Goal: Task Accomplishment & Management: Use online tool/utility

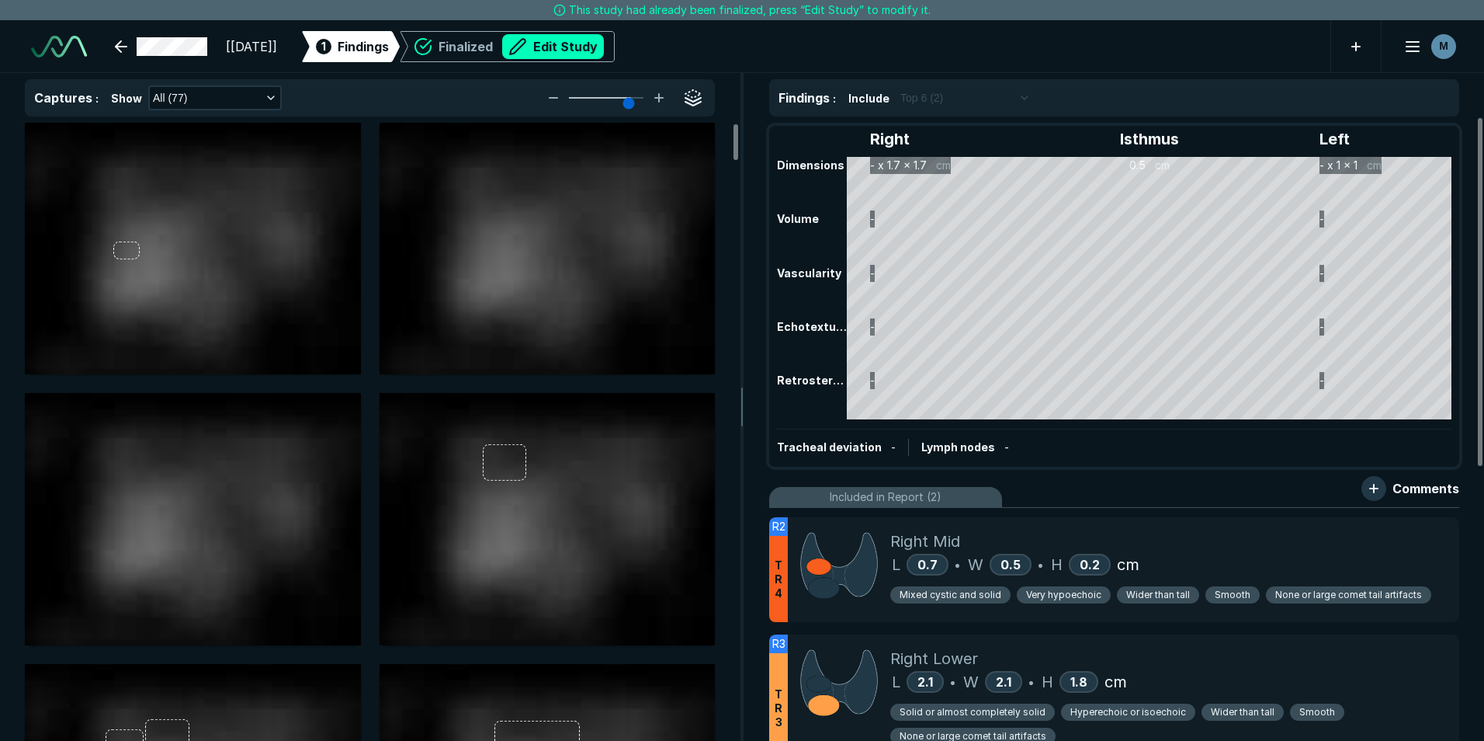
scroll to position [4966, 8674]
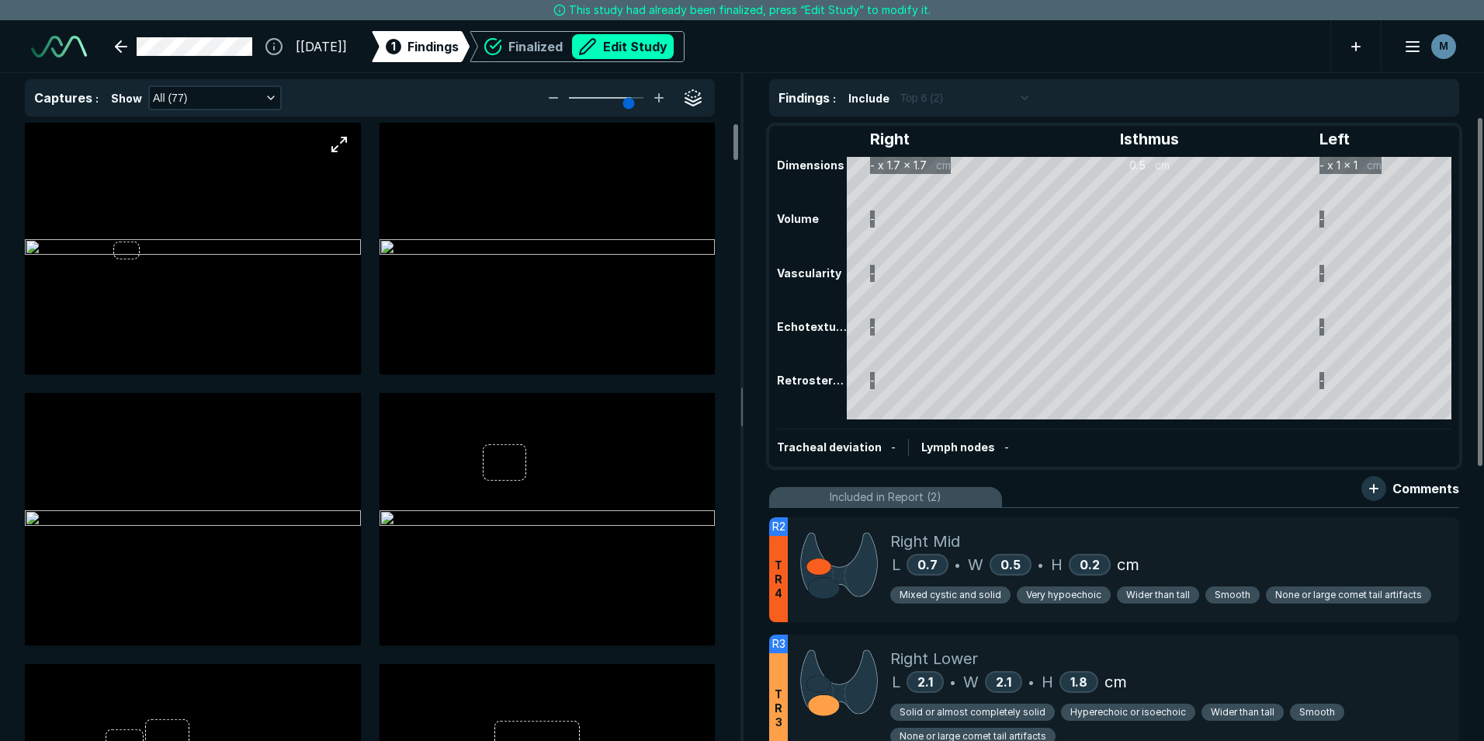
click at [243, 258] on img at bounding box center [193, 248] width 336 height 19
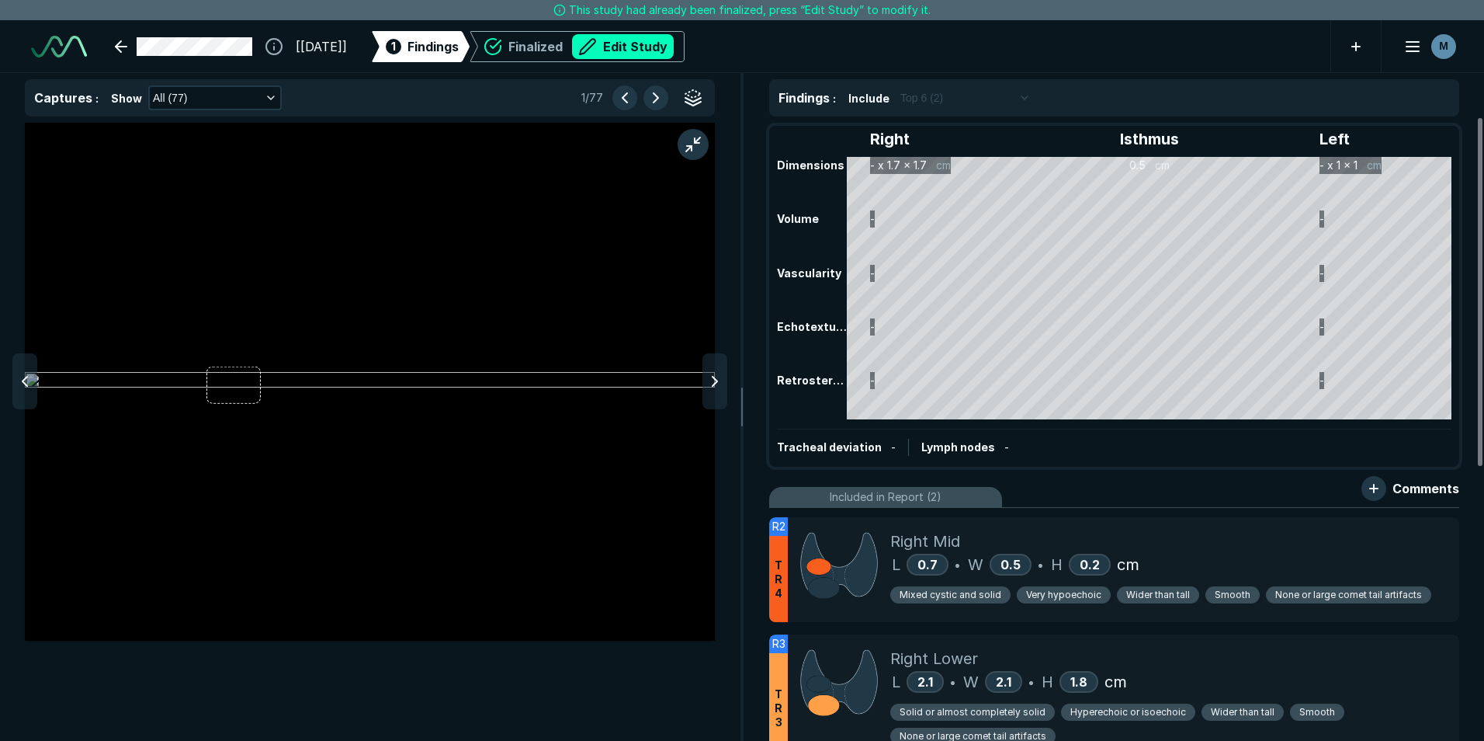
scroll to position [4606, 5076]
click at [713, 386] on polyline at bounding box center [715, 380] width 5 height 9
click at [712, 386] on icon at bounding box center [715, 381] width 19 height 19
click at [711, 386] on icon at bounding box center [715, 381] width 19 height 19
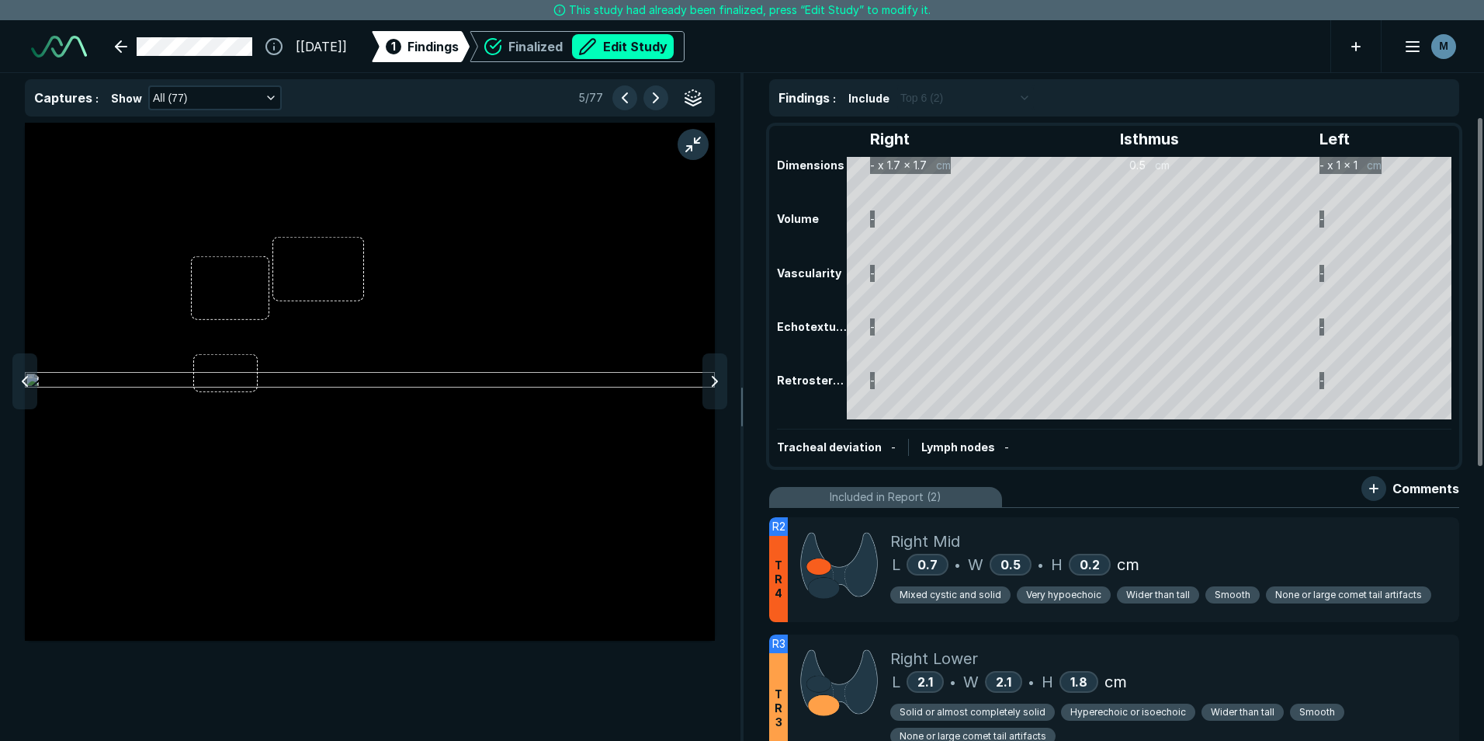
click at [711, 386] on icon at bounding box center [715, 381] width 19 height 19
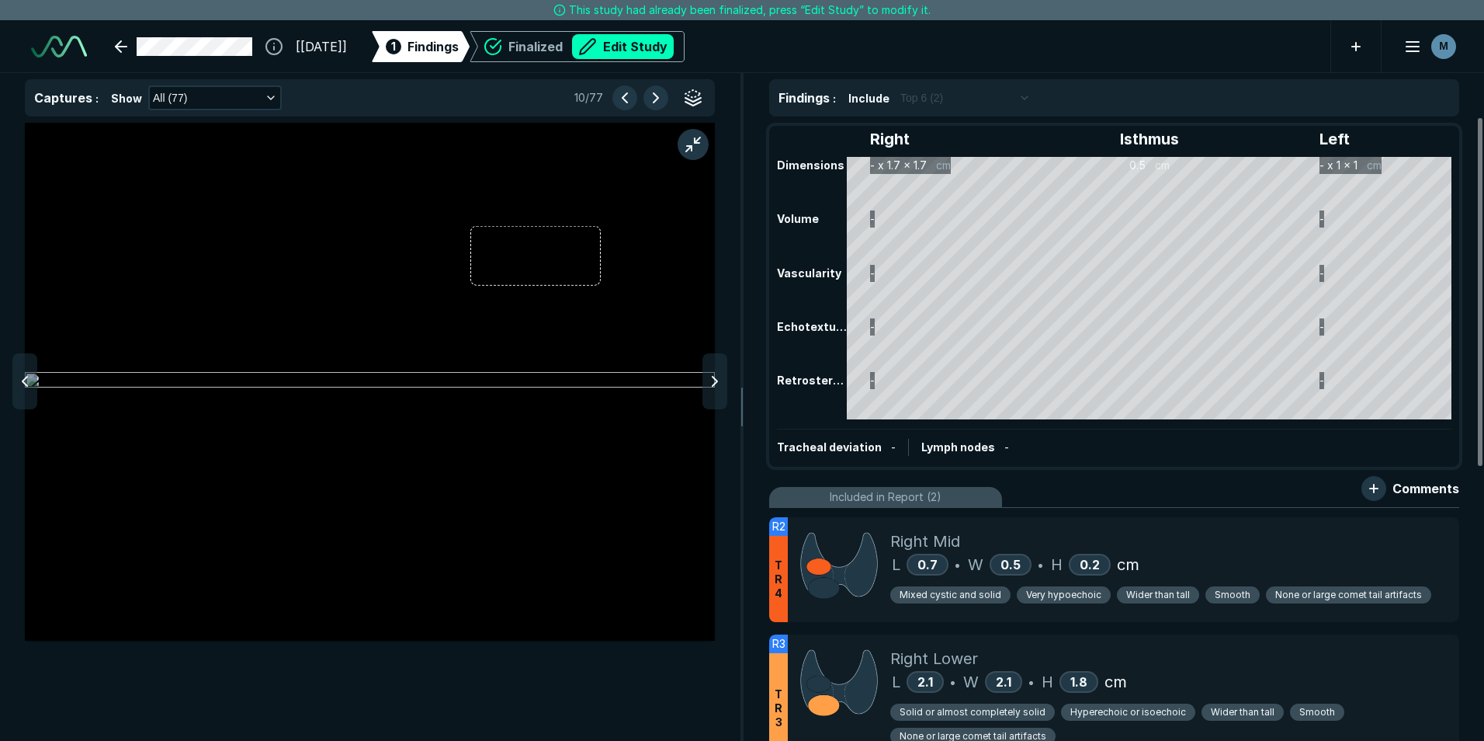
click at [711, 386] on icon at bounding box center [715, 381] width 19 height 19
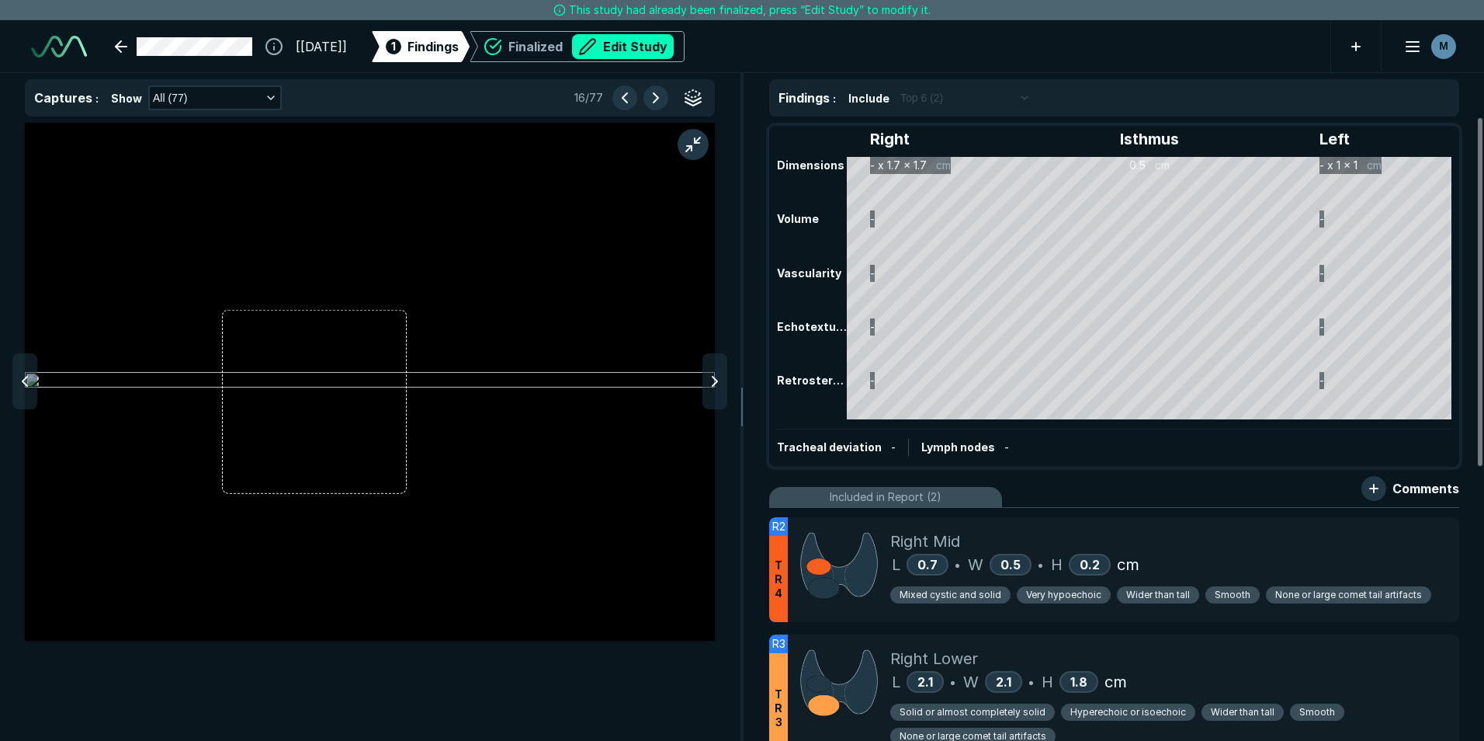
click at [711, 386] on icon at bounding box center [715, 381] width 19 height 19
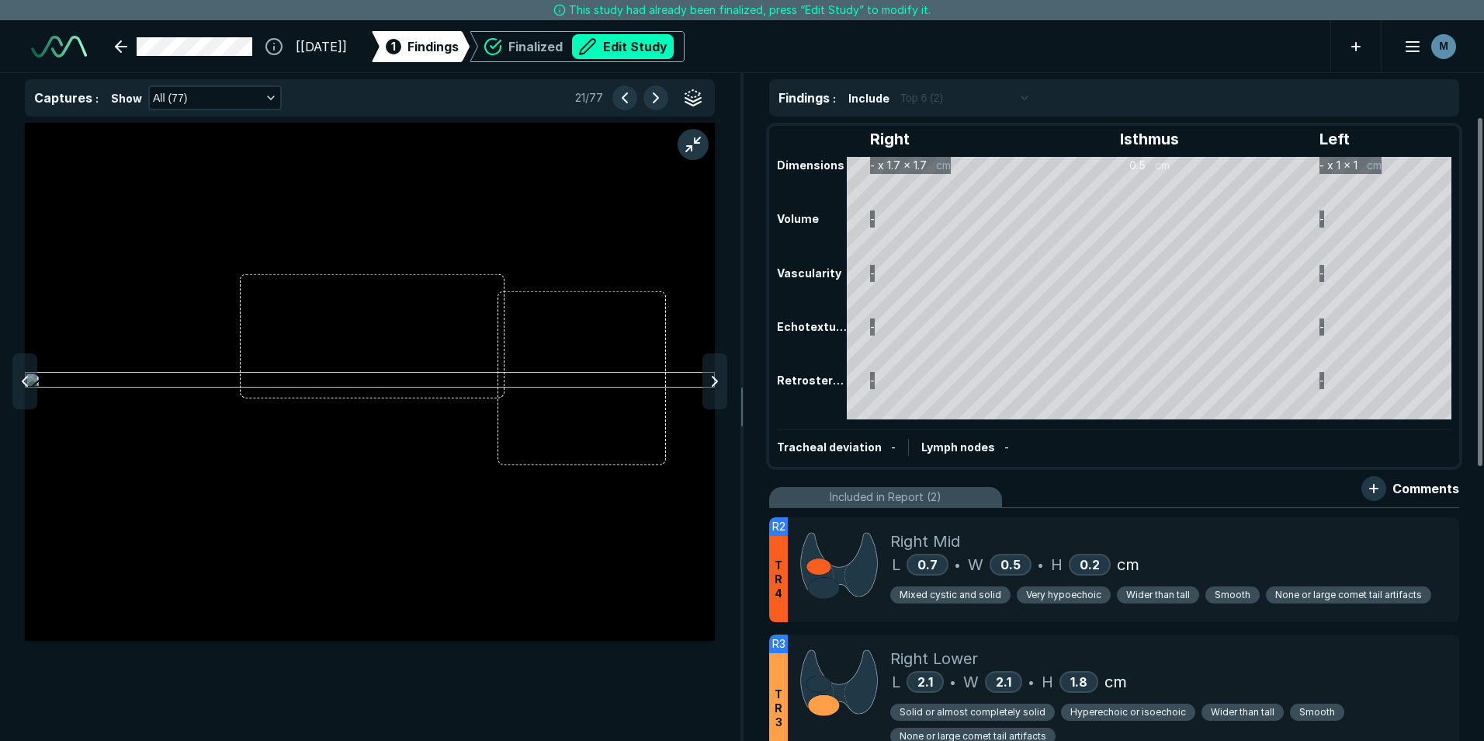
click at [711, 386] on icon at bounding box center [715, 381] width 19 height 19
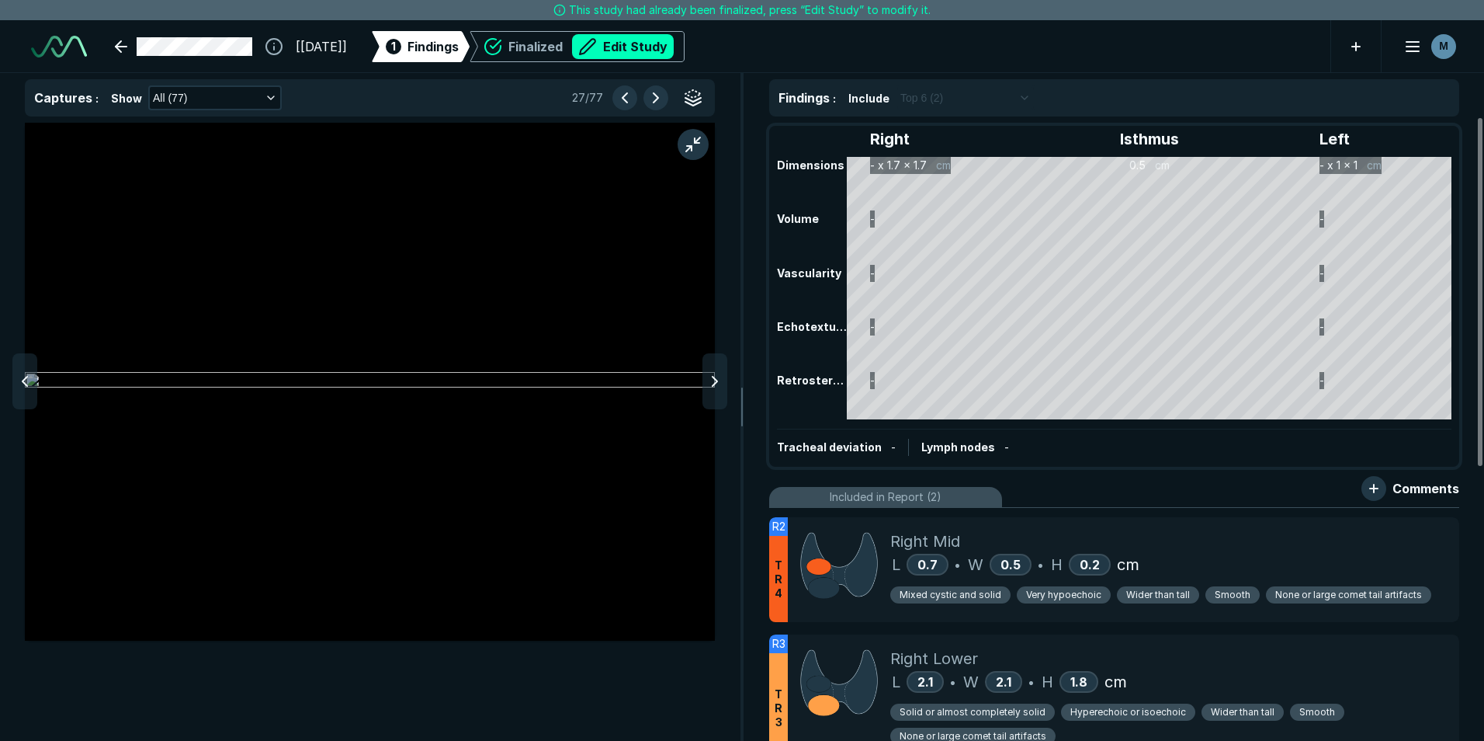
click at [711, 386] on icon at bounding box center [715, 381] width 19 height 19
click at [16, 391] on div at bounding box center [24, 381] width 25 height 56
click at [730, 387] on div at bounding box center [370, 432] width 740 height 618
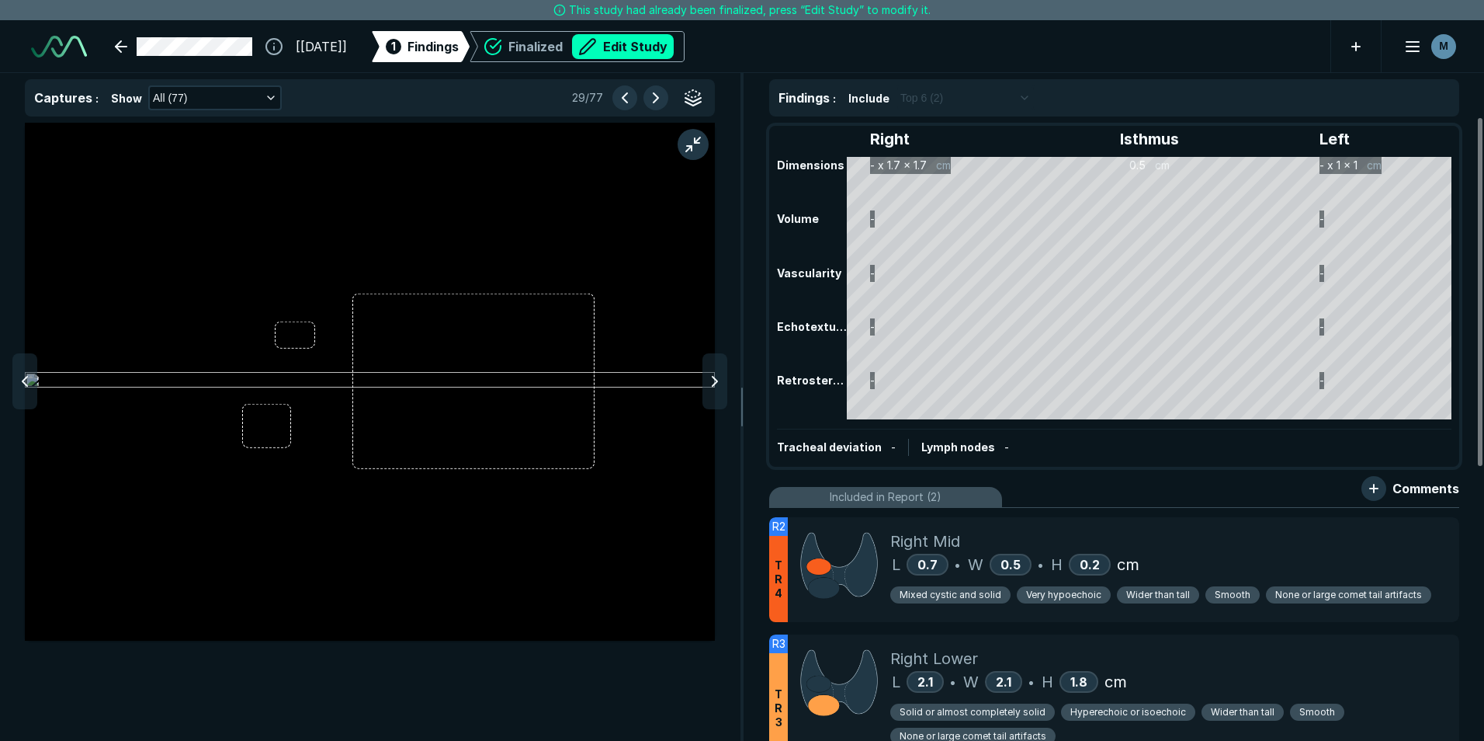
click at [730, 387] on div at bounding box center [370, 432] width 740 height 618
click at [711, 387] on icon at bounding box center [715, 381] width 19 height 19
click at [674, 46] on button "Edit Study" at bounding box center [623, 46] width 102 height 25
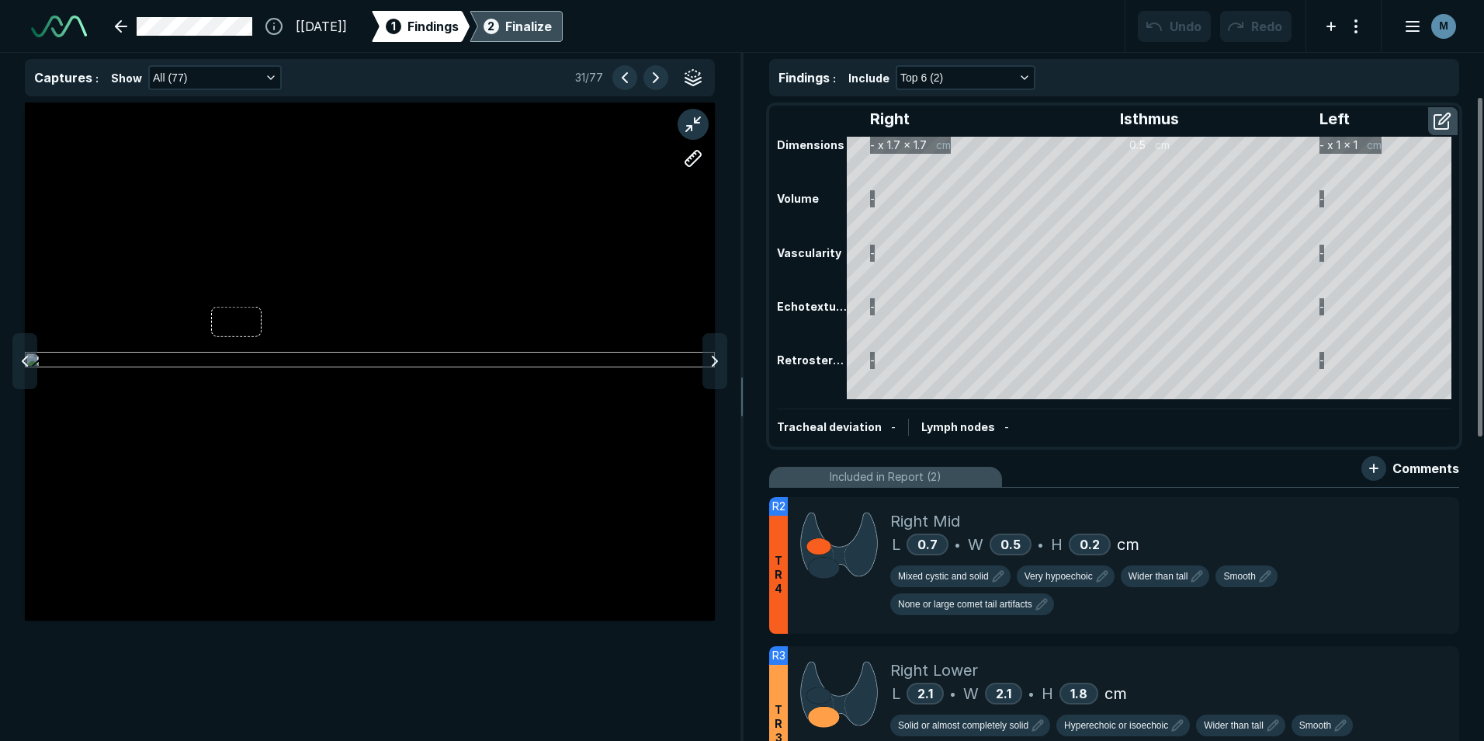
scroll to position [5057, 8674]
click at [1446, 116] on button "button" at bounding box center [1444, 121] width 28 height 25
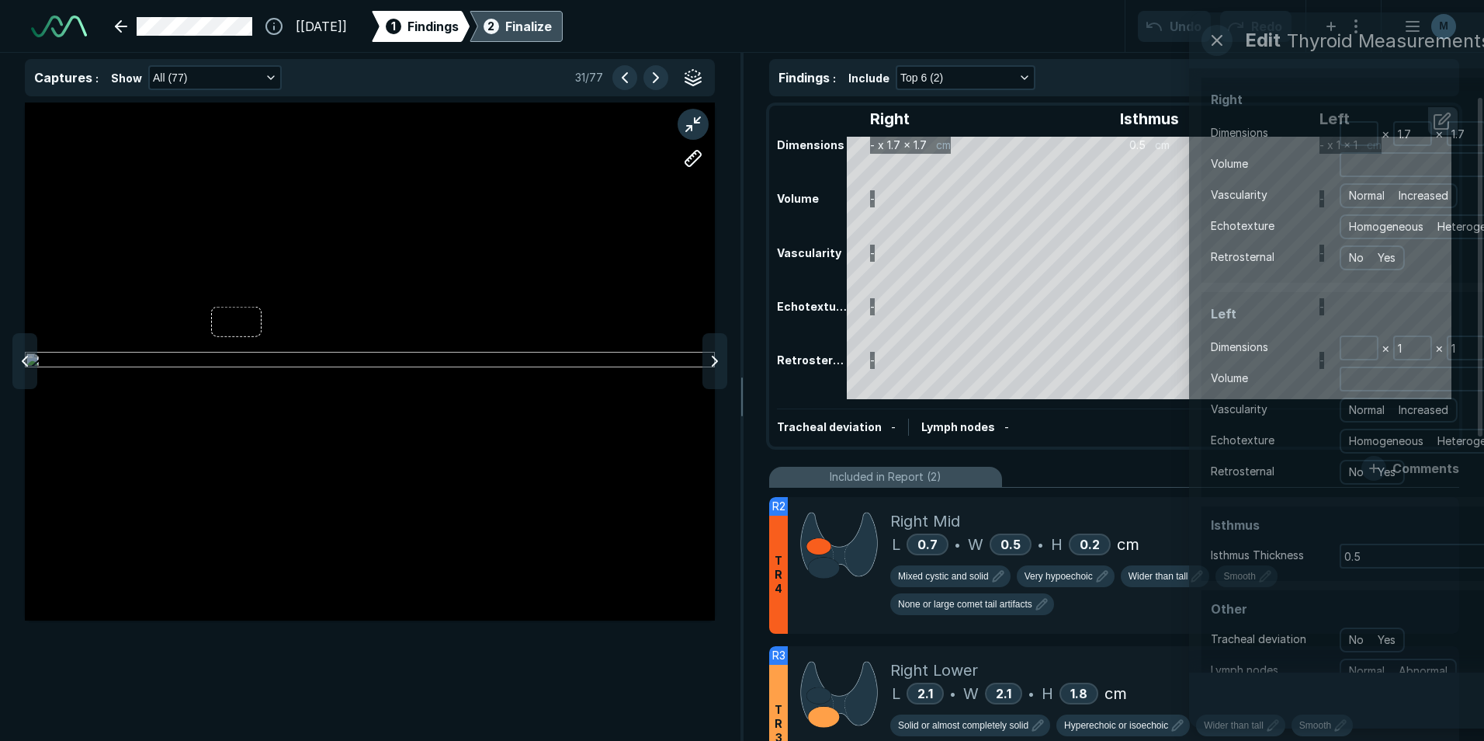
scroll to position [4679, 4231]
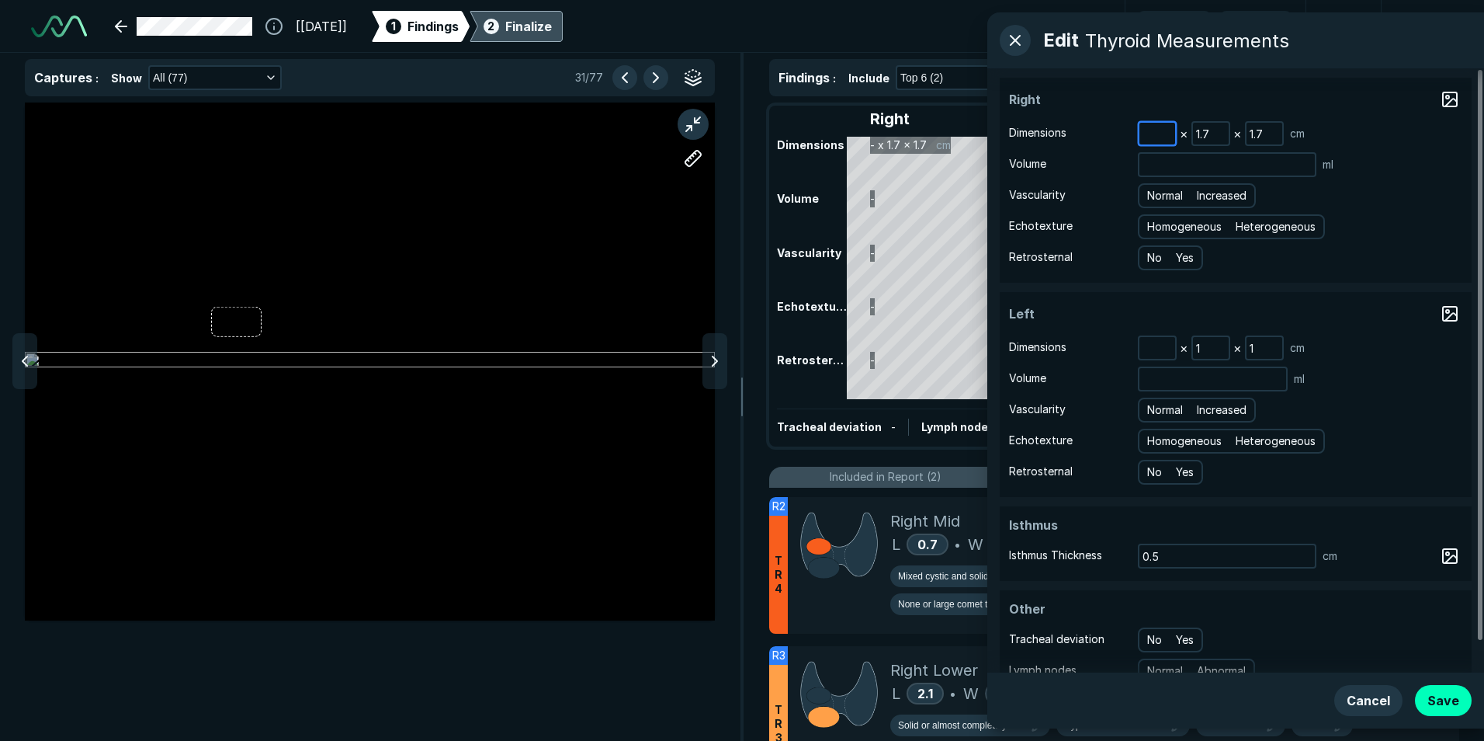
click at [1154, 139] on input at bounding box center [1158, 134] width 36 height 22
type input "5.0"
type input "1.8"
click at [716, 367] on icon at bounding box center [715, 361] width 19 height 19
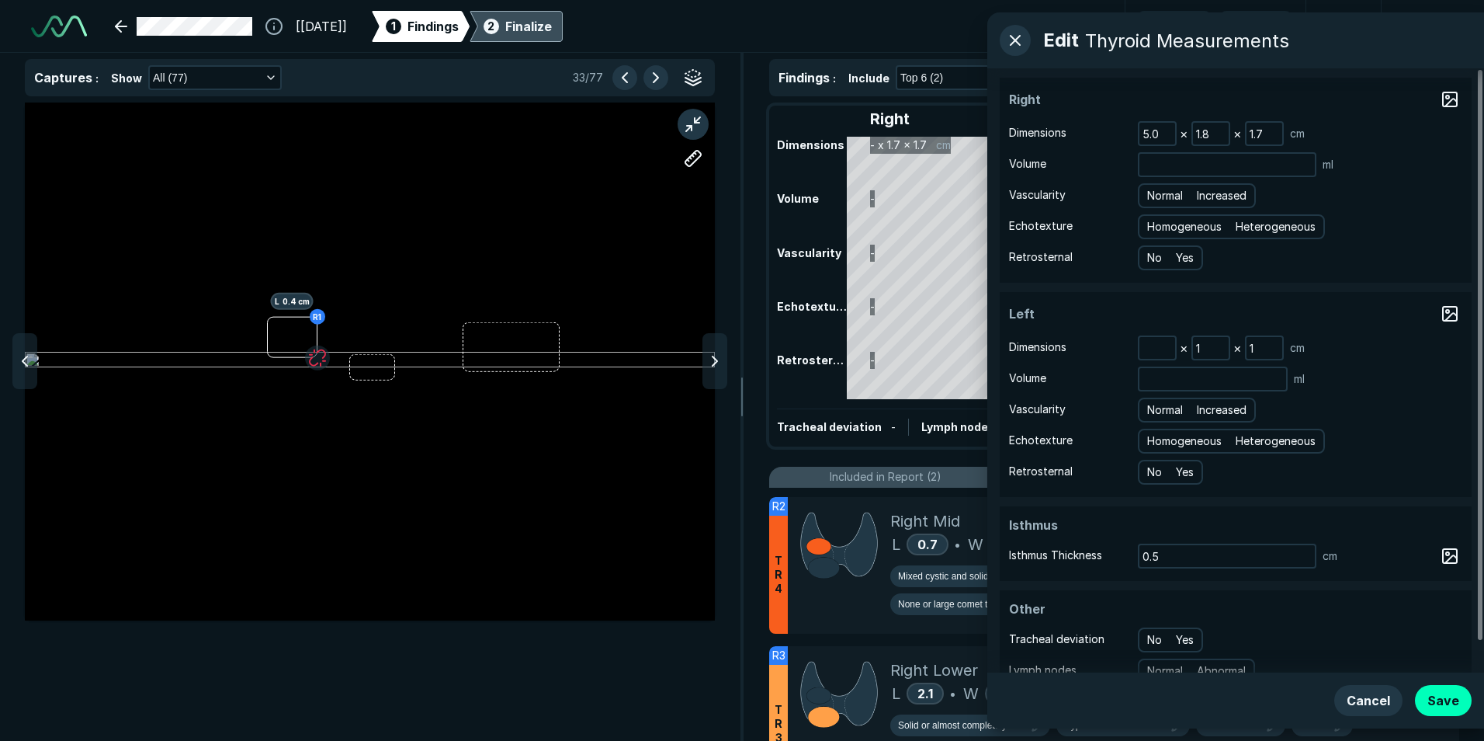
click at [716, 367] on icon at bounding box center [715, 361] width 19 height 19
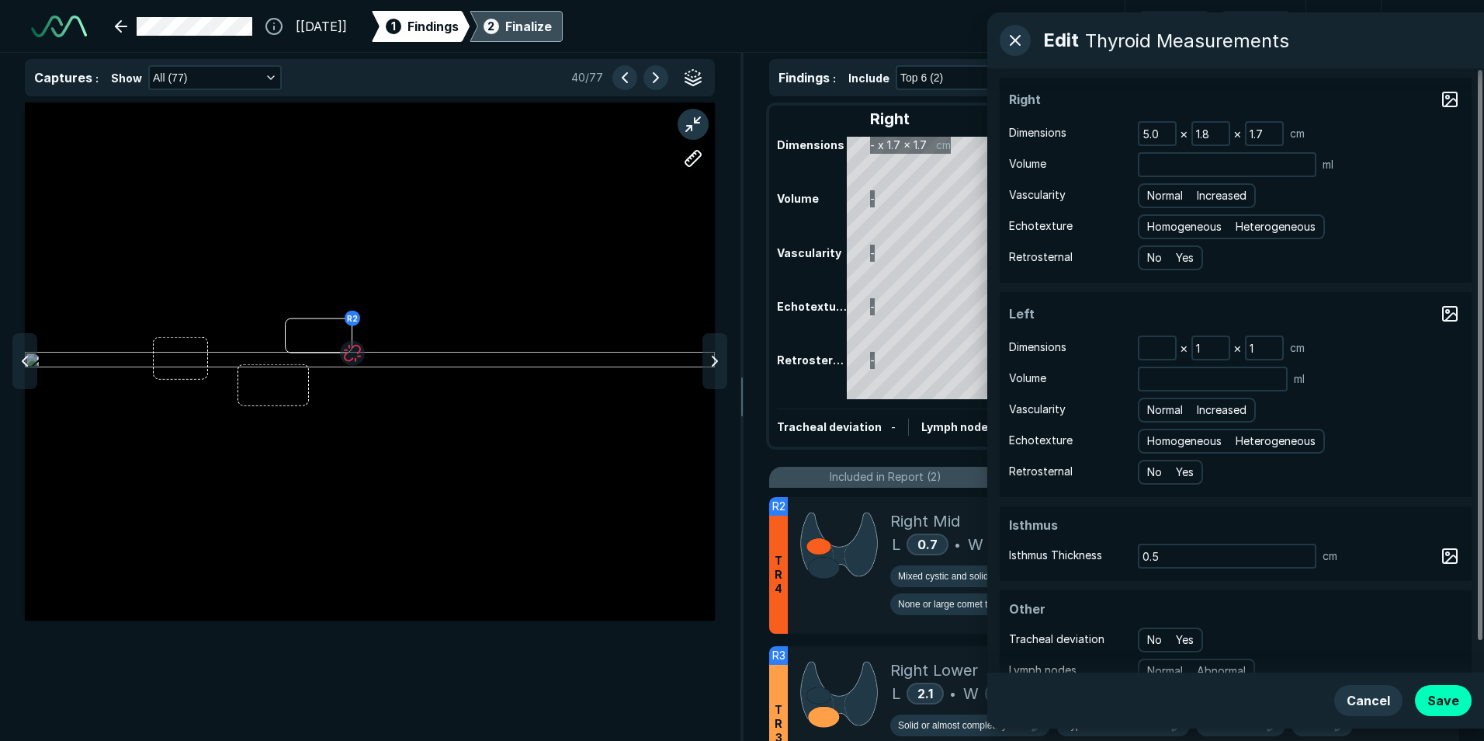
click at [716, 367] on icon at bounding box center [715, 361] width 19 height 19
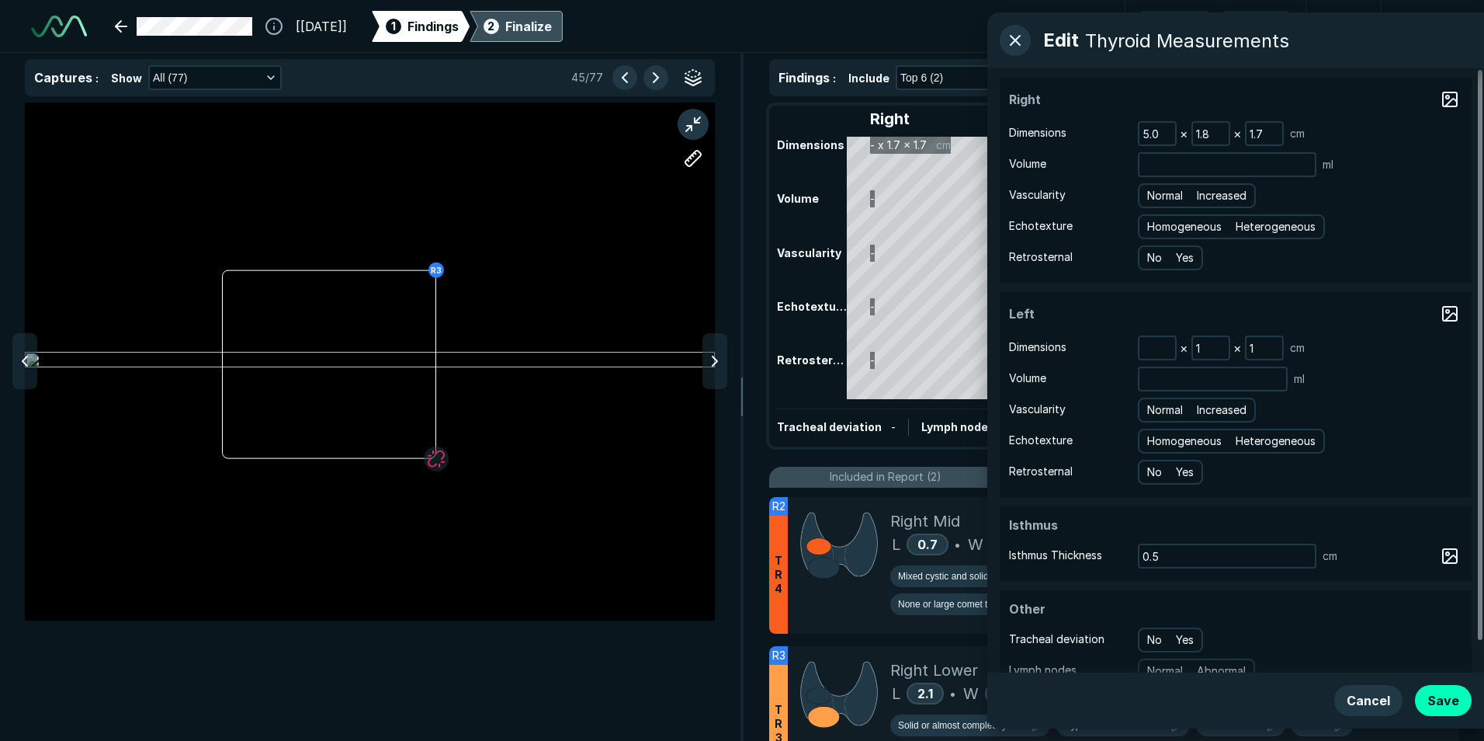
click at [716, 367] on icon at bounding box center [715, 361] width 19 height 19
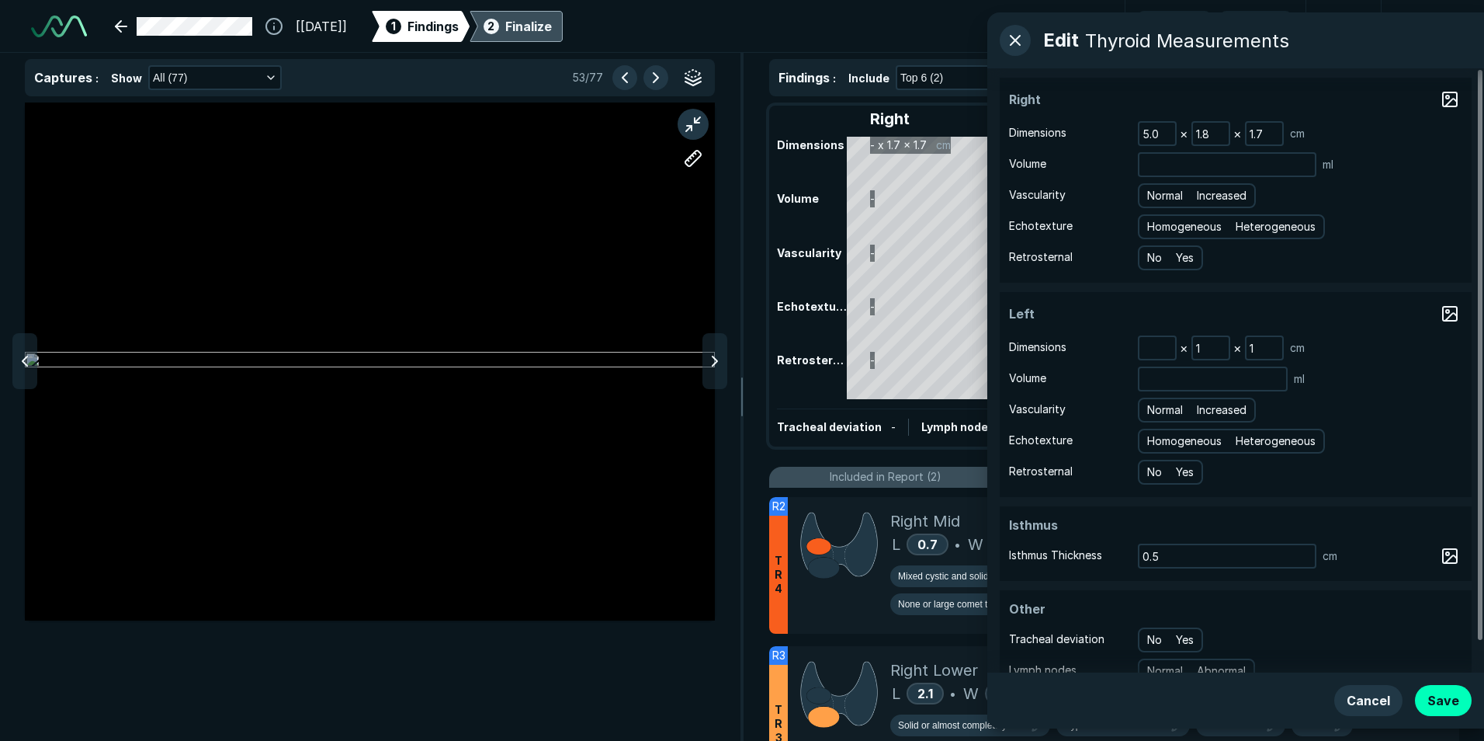
click at [716, 367] on icon at bounding box center [715, 361] width 19 height 19
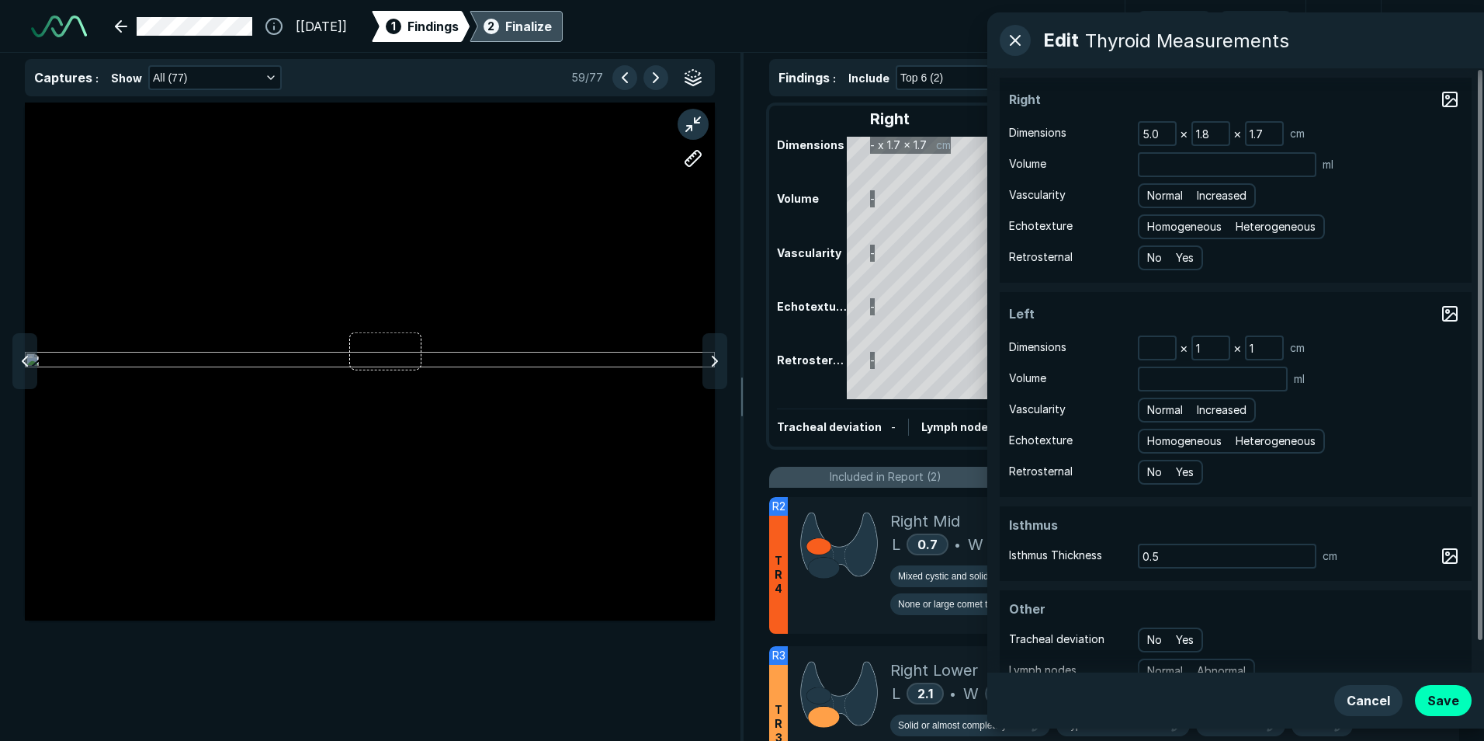
click at [716, 367] on icon at bounding box center [715, 361] width 19 height 19
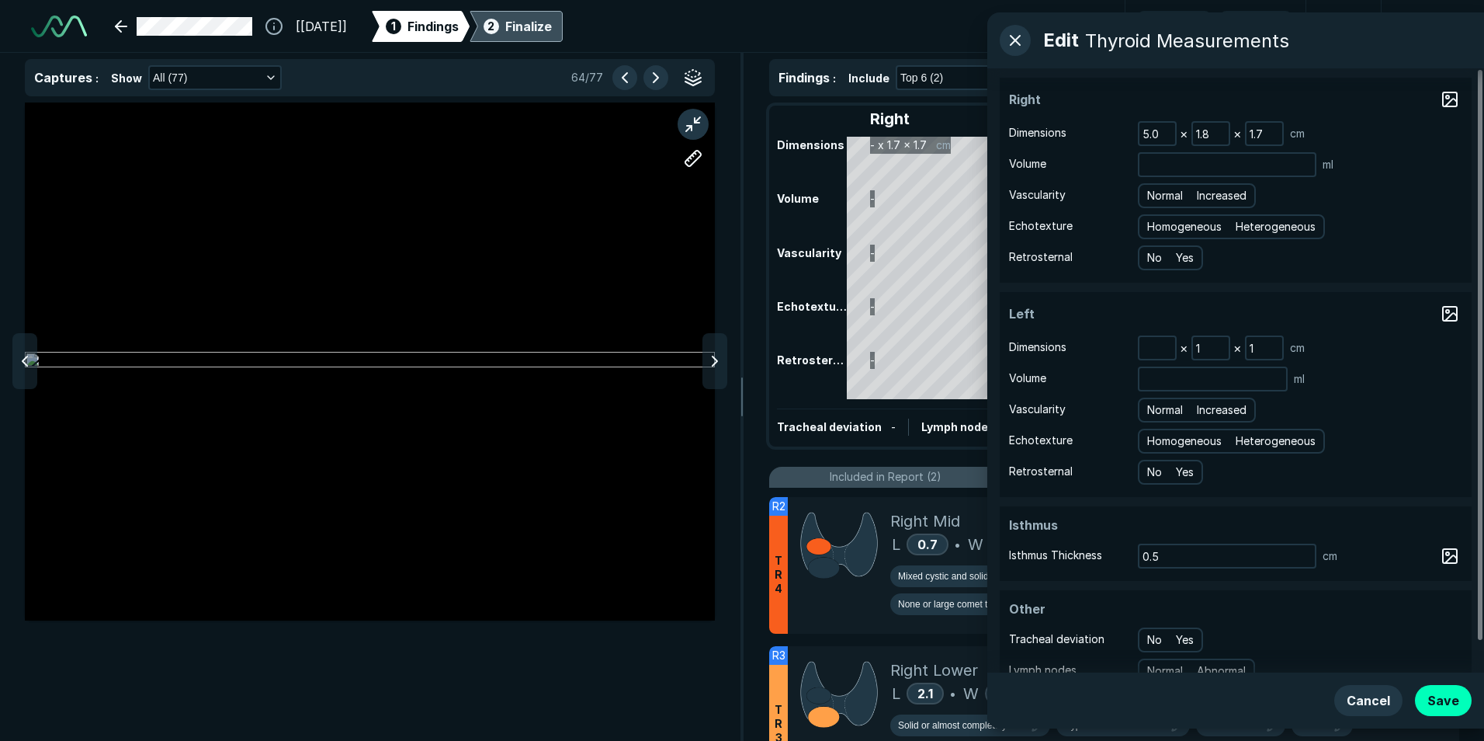
click at [716, 367] on icon at bounding box center [715, 361] width 19 height 19
click at [1157, 348] on input at bounding box center [1158, 348] width 36 height 22
type input "4.0"
type input "1.4"
click at [1445, 694] on button "Save" at bounding box center [1443, 700] width 57 height 31
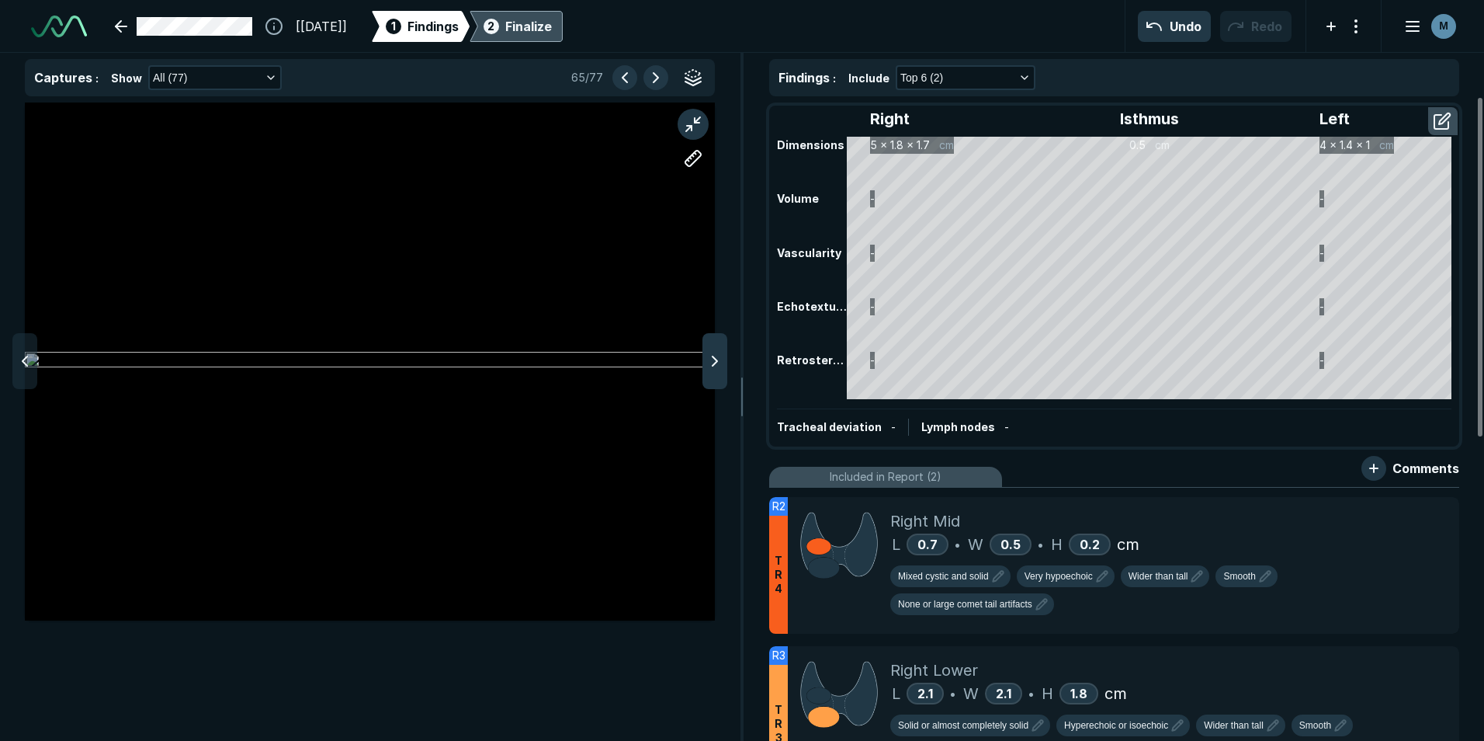
click at [718, 362] on icon at bounding box center [715, 361] width 19 height 19
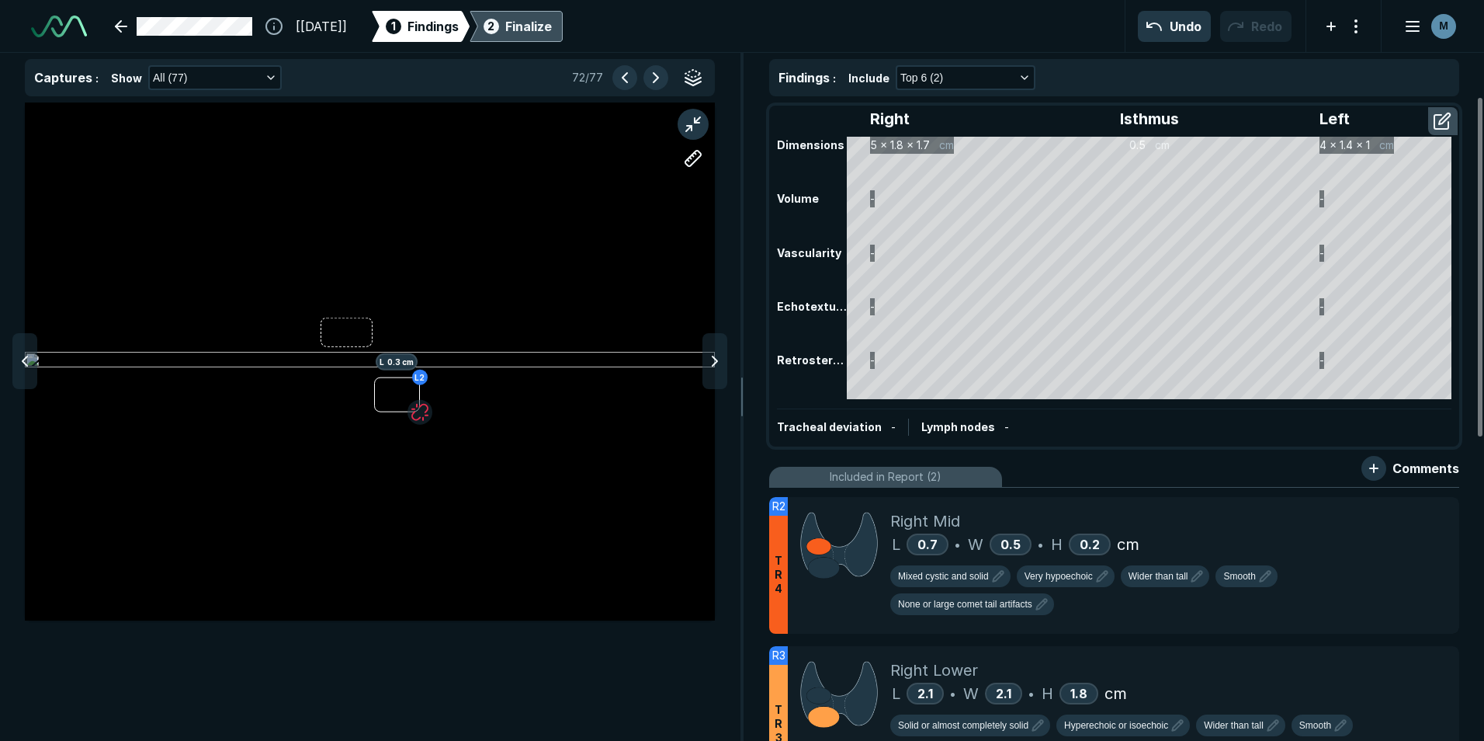
click at [718, 362] on icon at bounding box center [715, 361] width 19 height 19
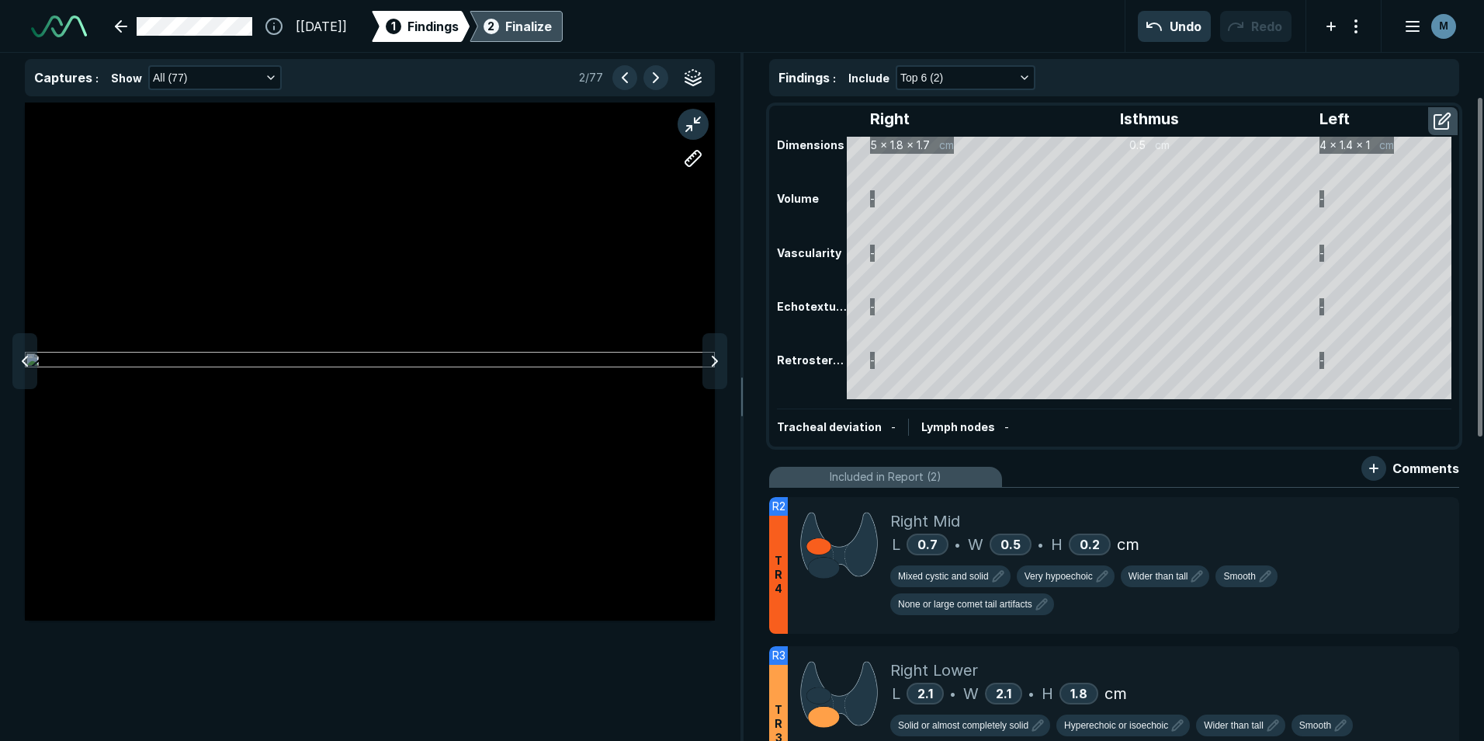
click at [715, 362] on icon at bounding box center [715, 361] width 19 height 19
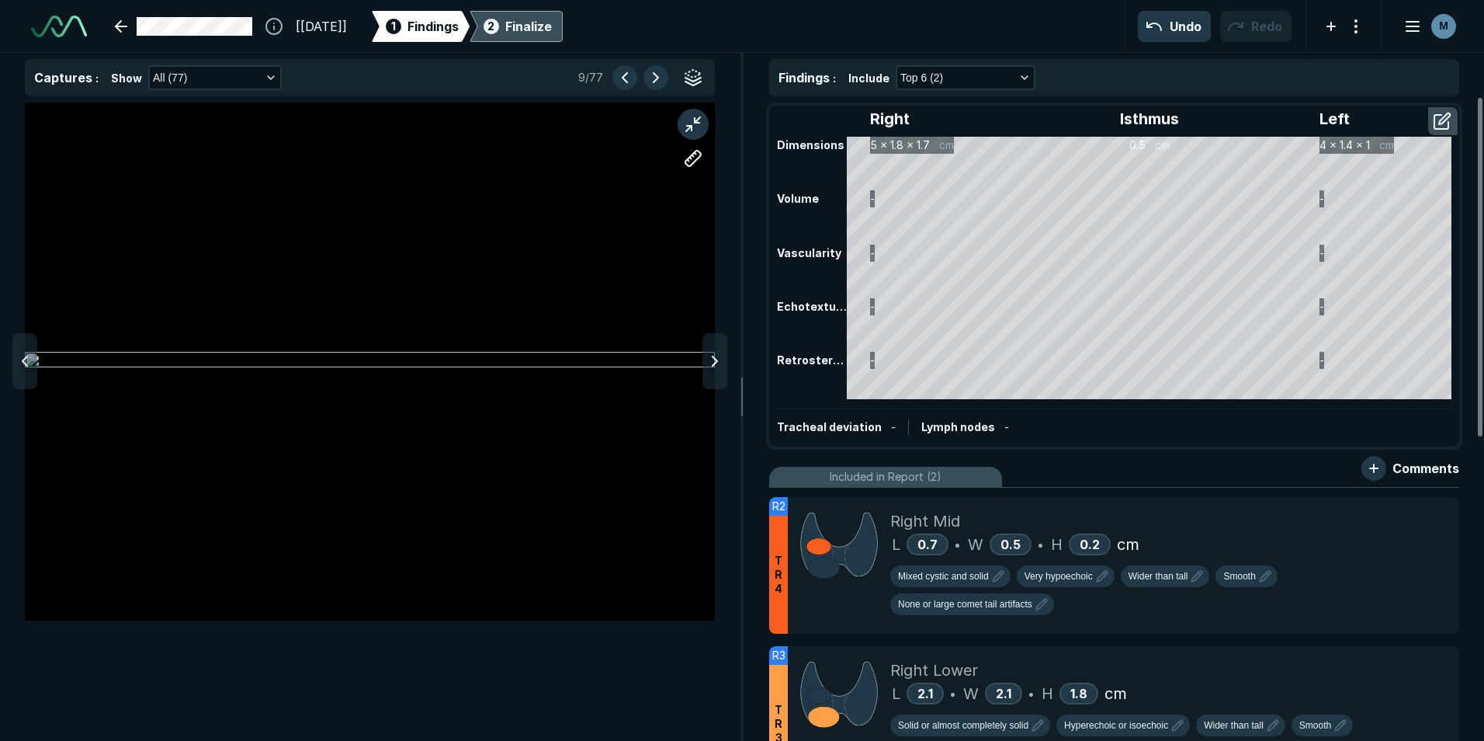
click at [715, 362] on icon at bounding box center [715, 361] width 19 height 19
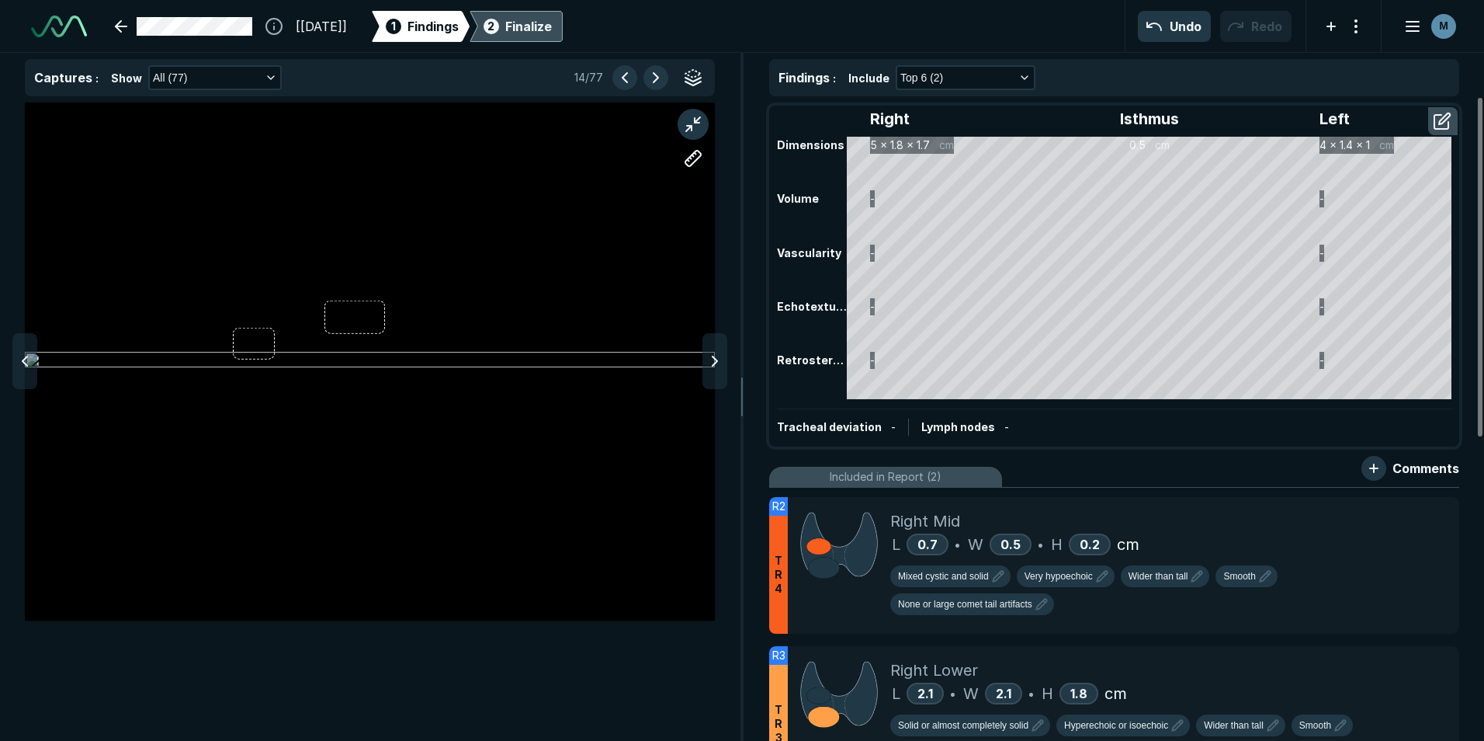
click at [715, 362] on icon at bounding box center [715, 361] width 19 height 19
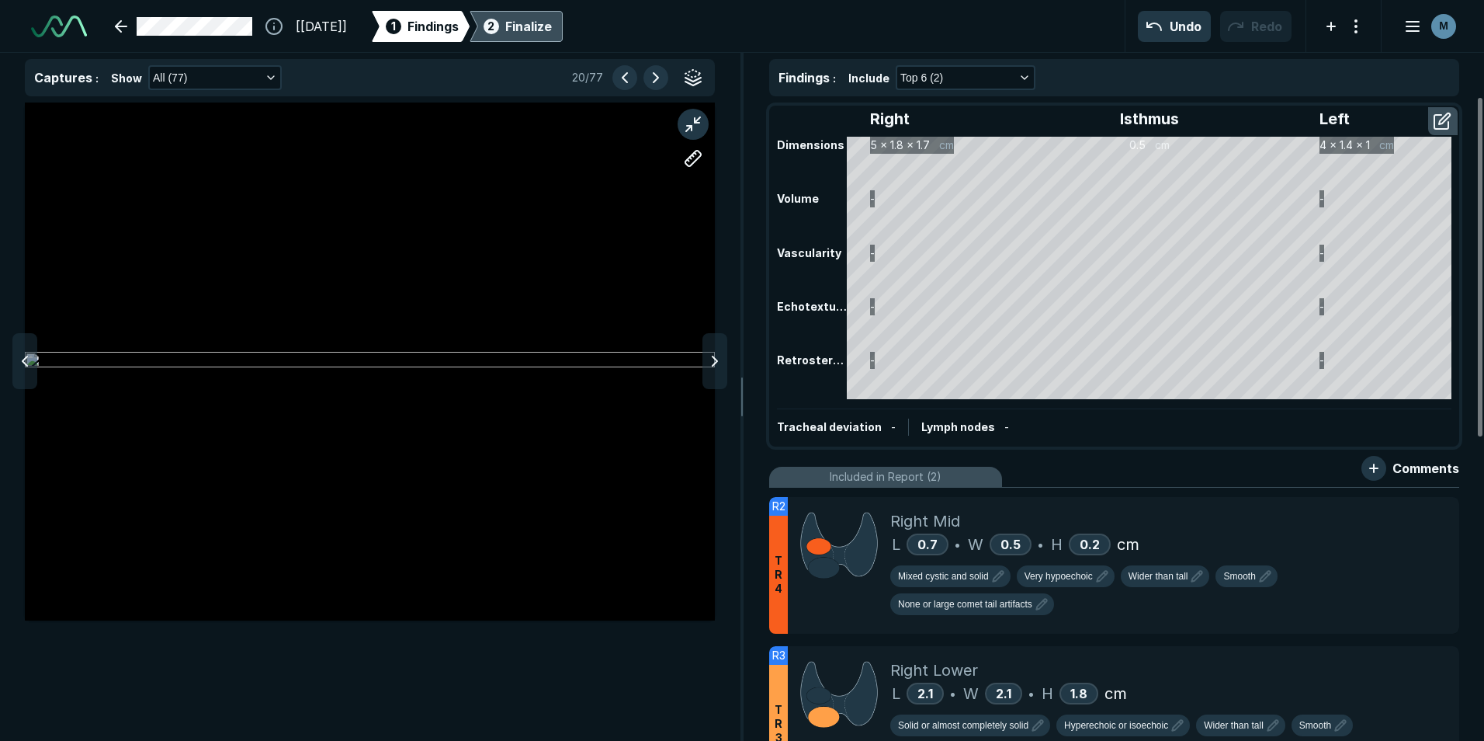
click at [715, 362] on icon at bounding box center [715, 361] width 19 height 19
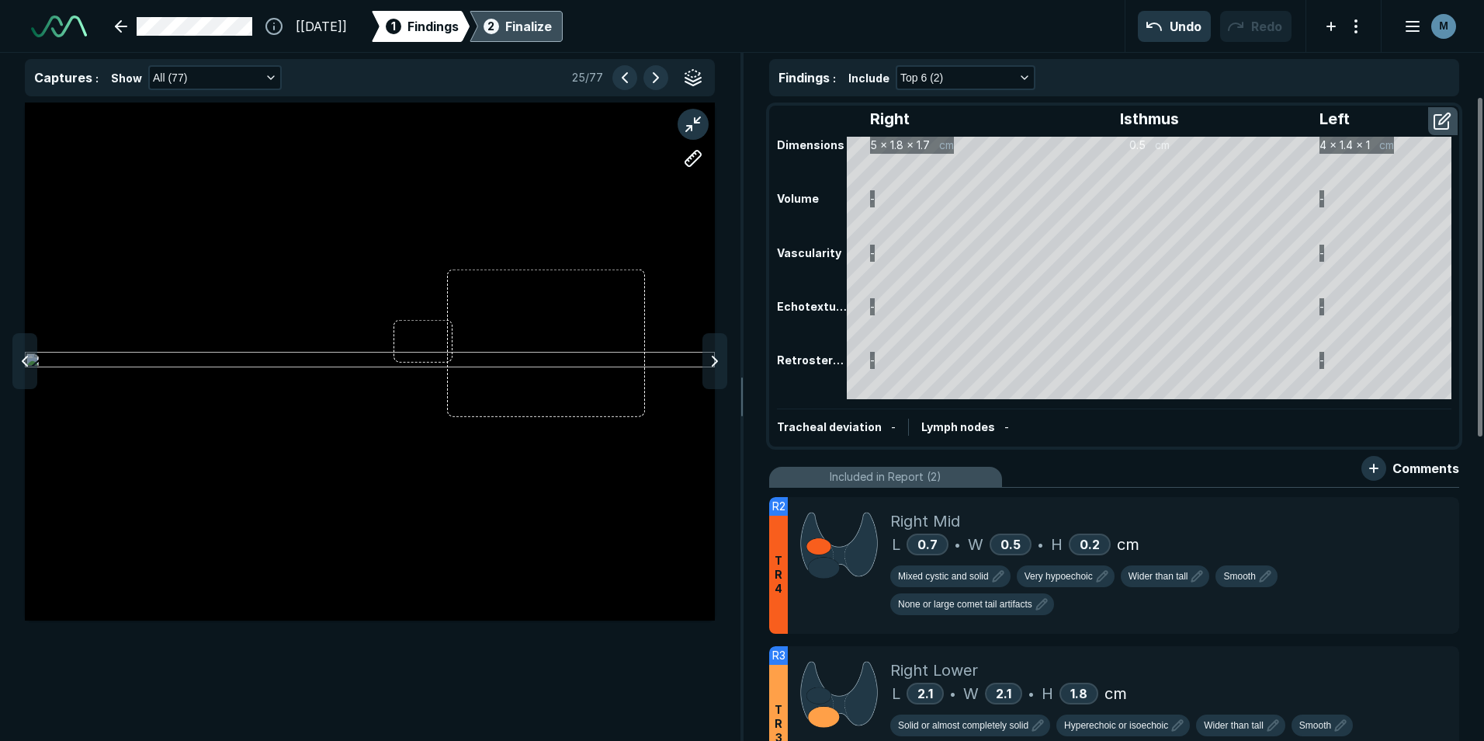
click at [715, 362] on icon at bounding box center [715, 361] width 19 height 19
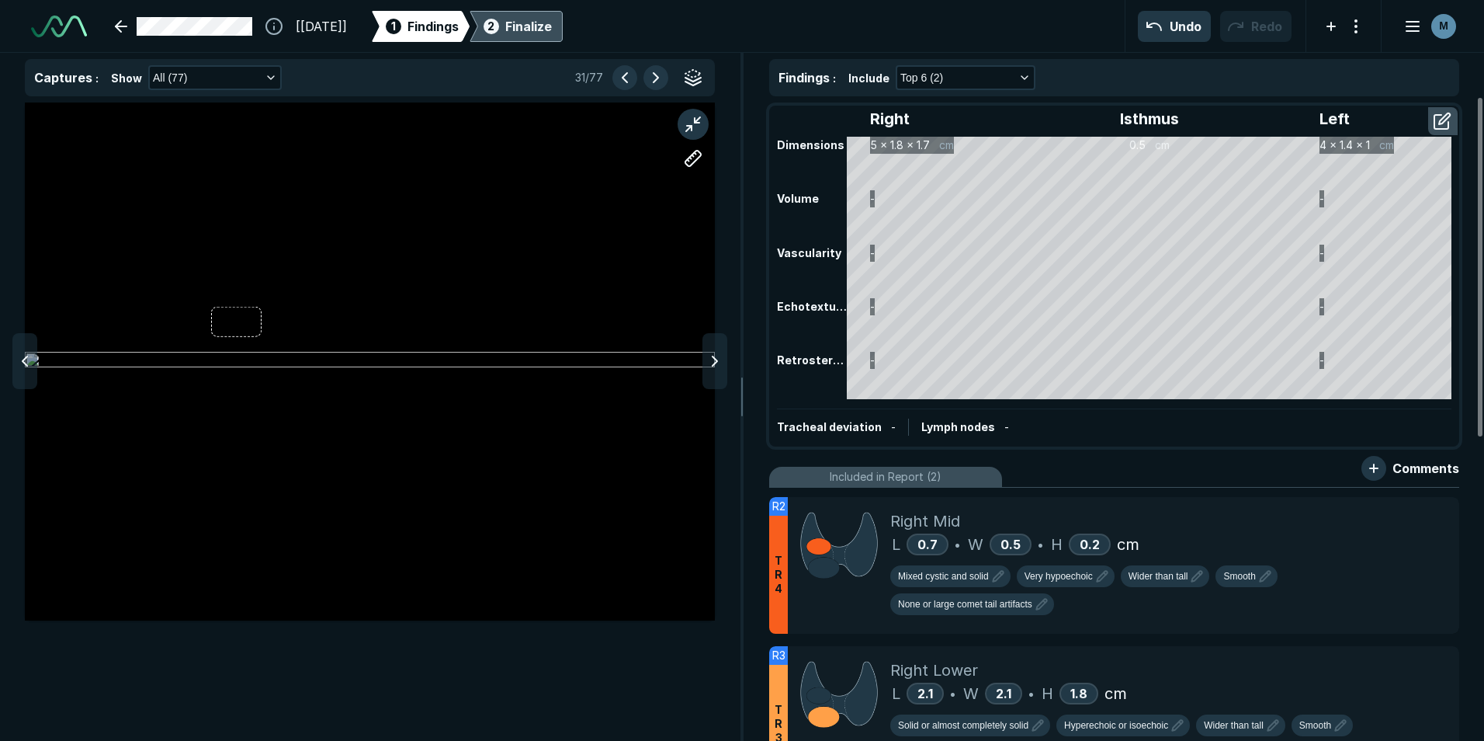
click at [715, 362] on icon at bounding box center [715, 361] width 19 height 19
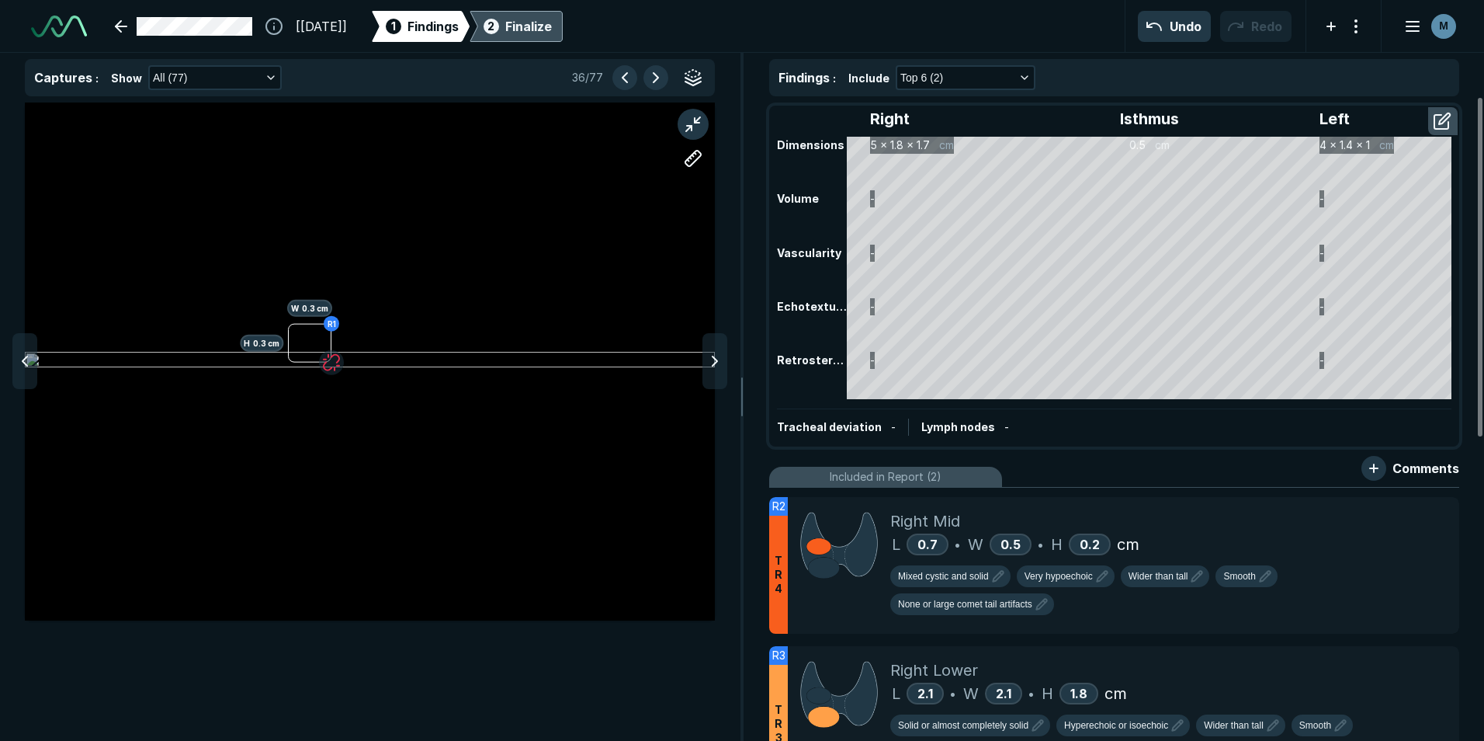
click at [715, 362] on icon at bounding box center [715, 361] width 19 height 19
click at [31, 362] on icon at bounding box center [25, 361] width 19 height 19
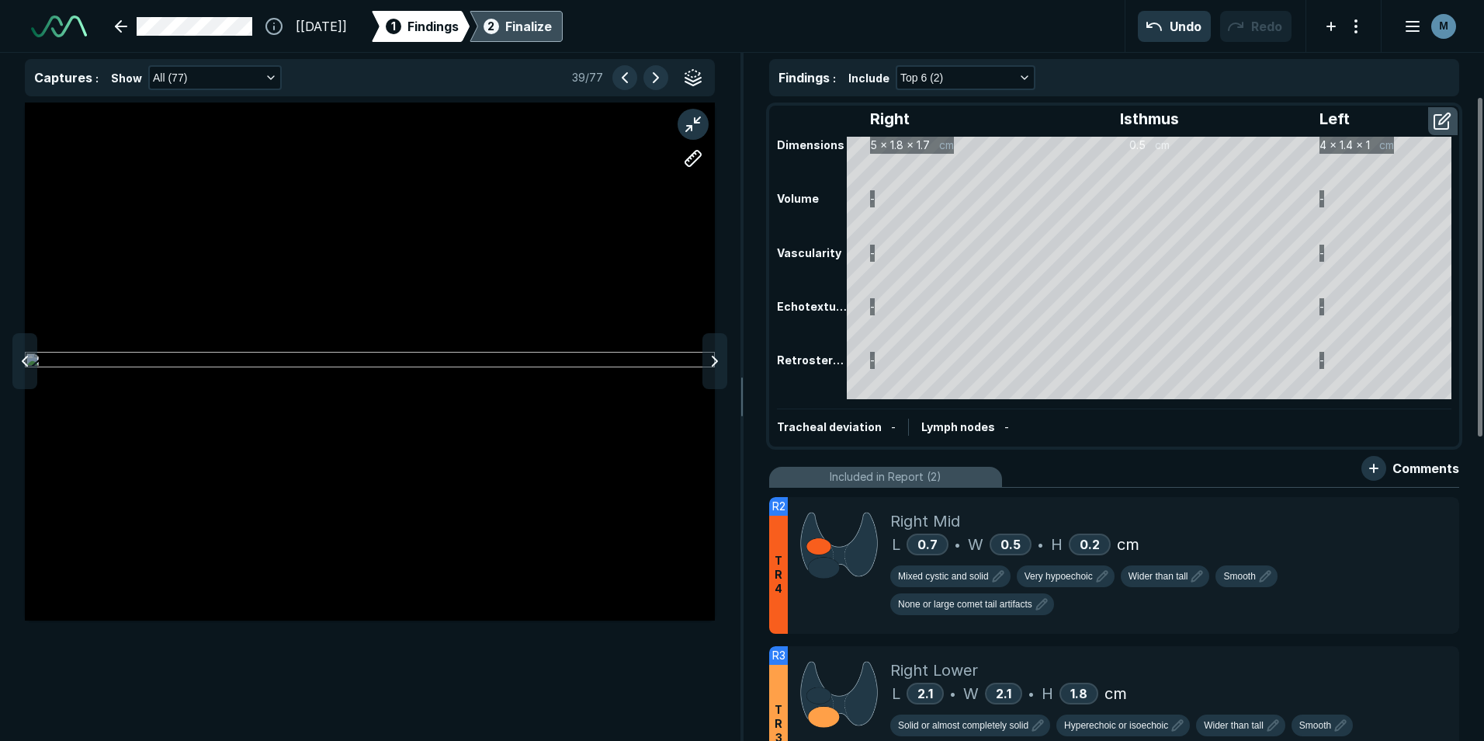
click at [31, 362] on icon at bounding box center [25, 361] width 19 height 19
click at [708, 366] on icon at bounding box center [715, 361] width 19 height 19
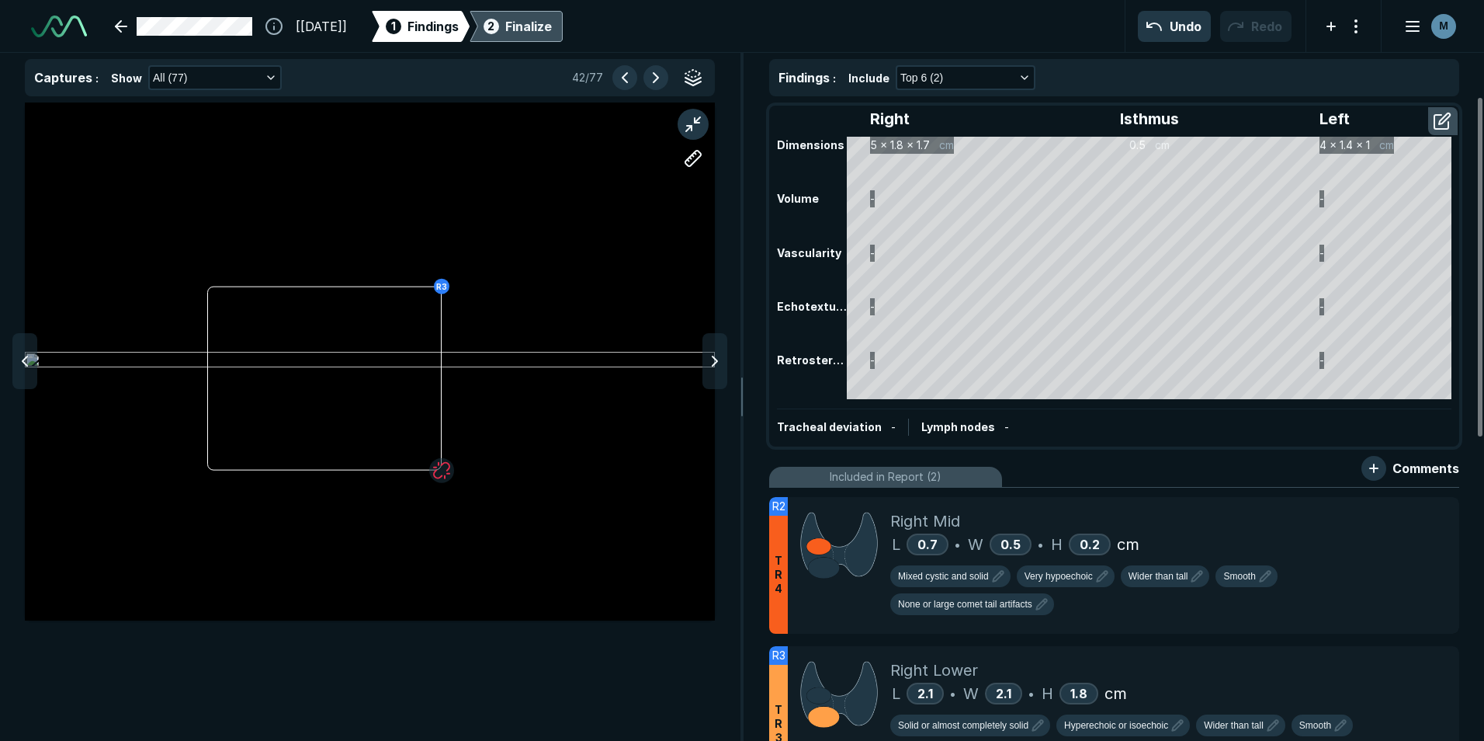
click at [708, 366] on icon at bounding box center [715, 361] width 19 height 19
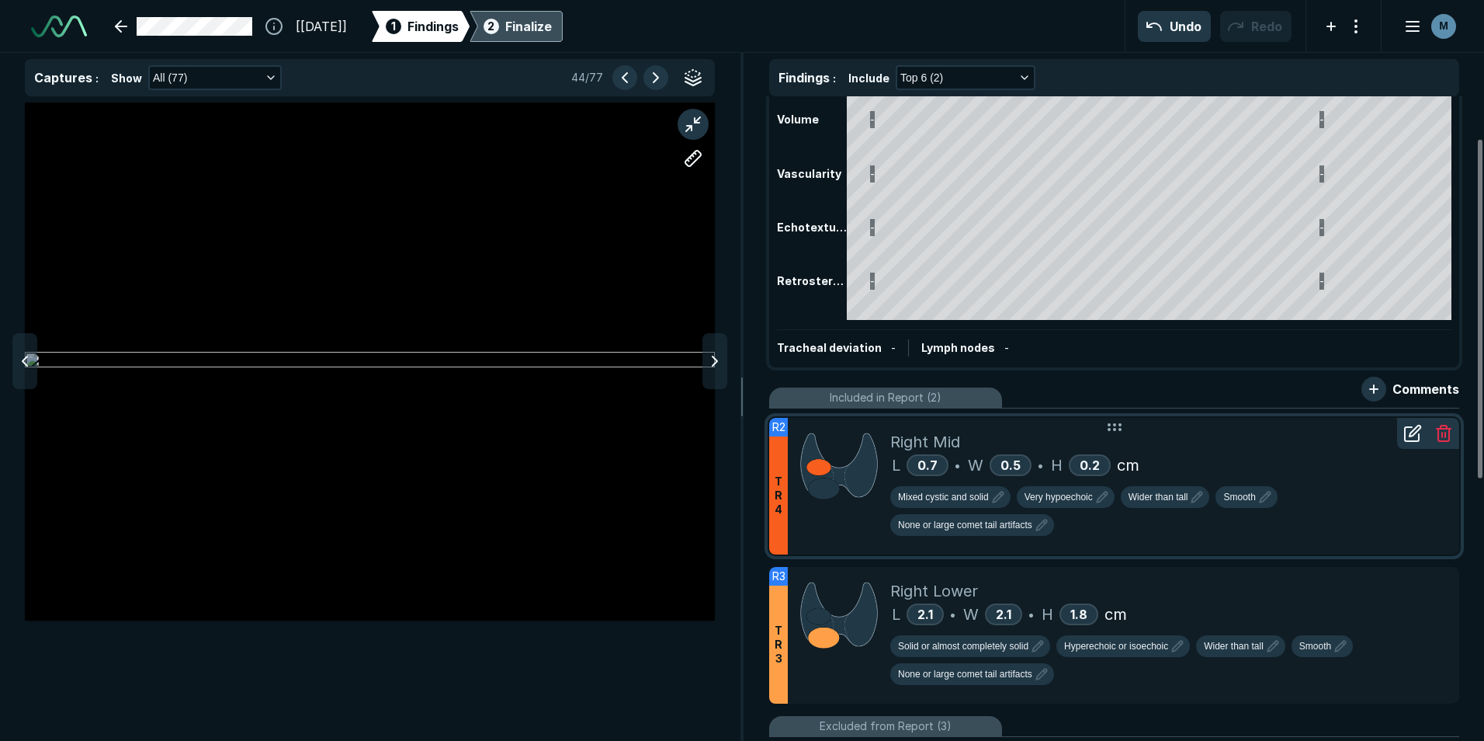
scroll to position [155, 0]
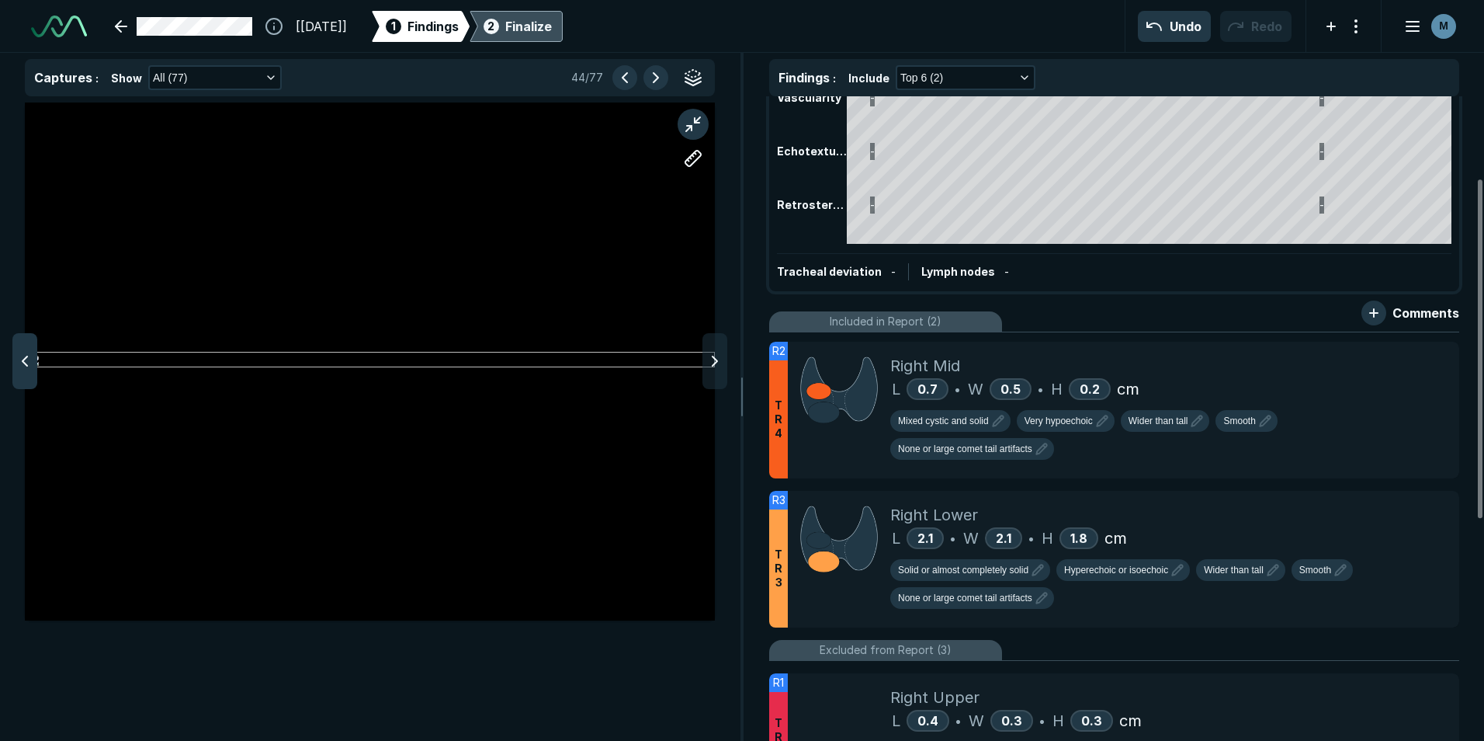
click at [23, 364] on icon at bounding box center [25, 361] width 19 height 19
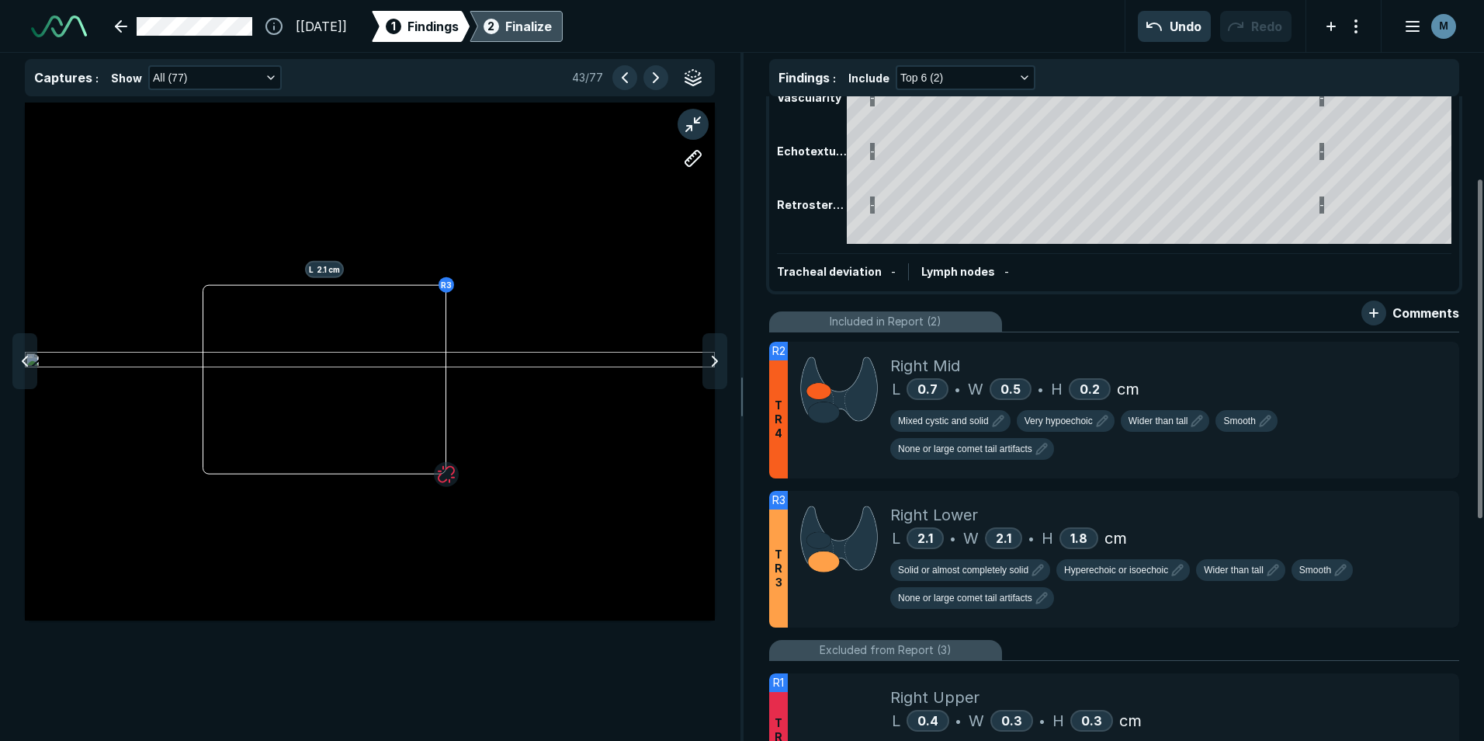
click at [23, 364] on icon at bounding box center [25, 361] width 19 height 19
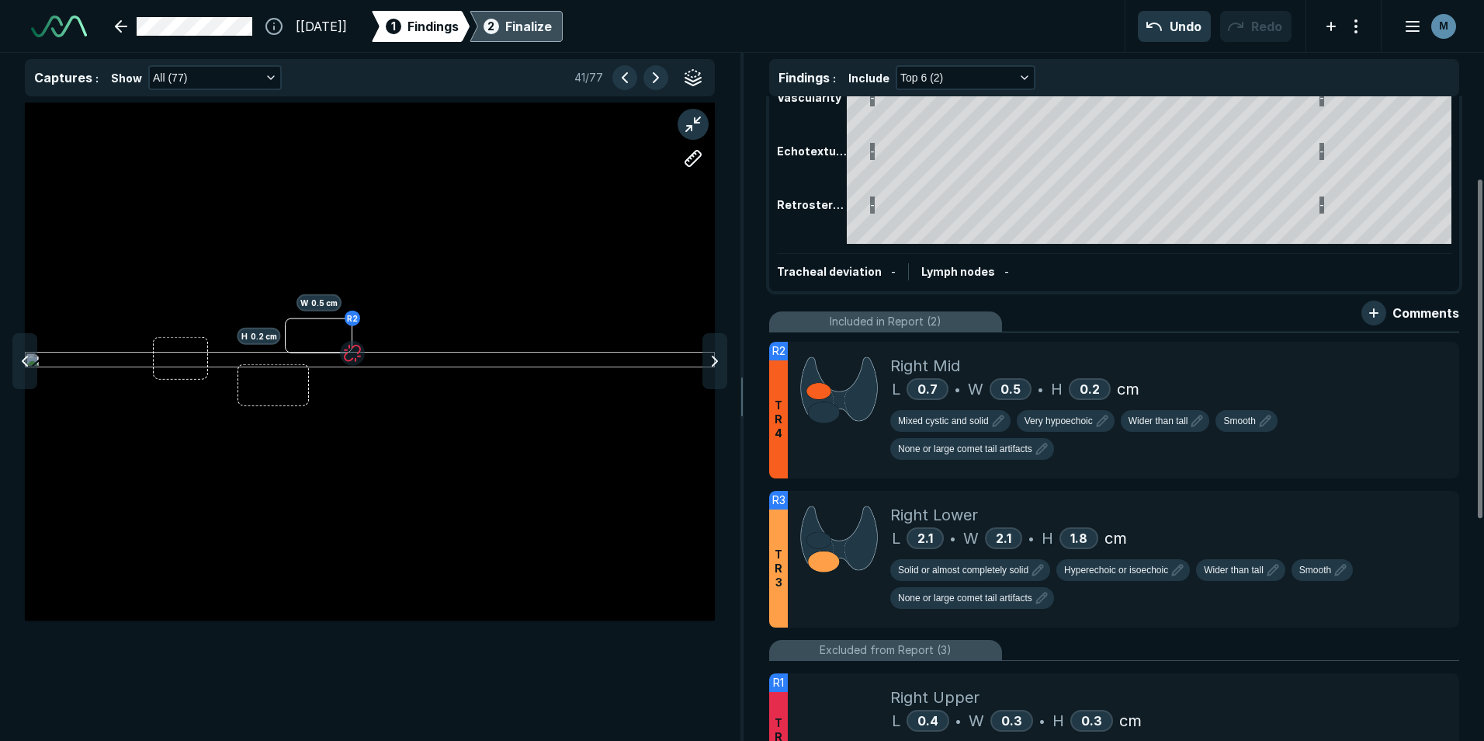
click at [23, 364] on icon at bounding box center [25, 361] width 19 height 19
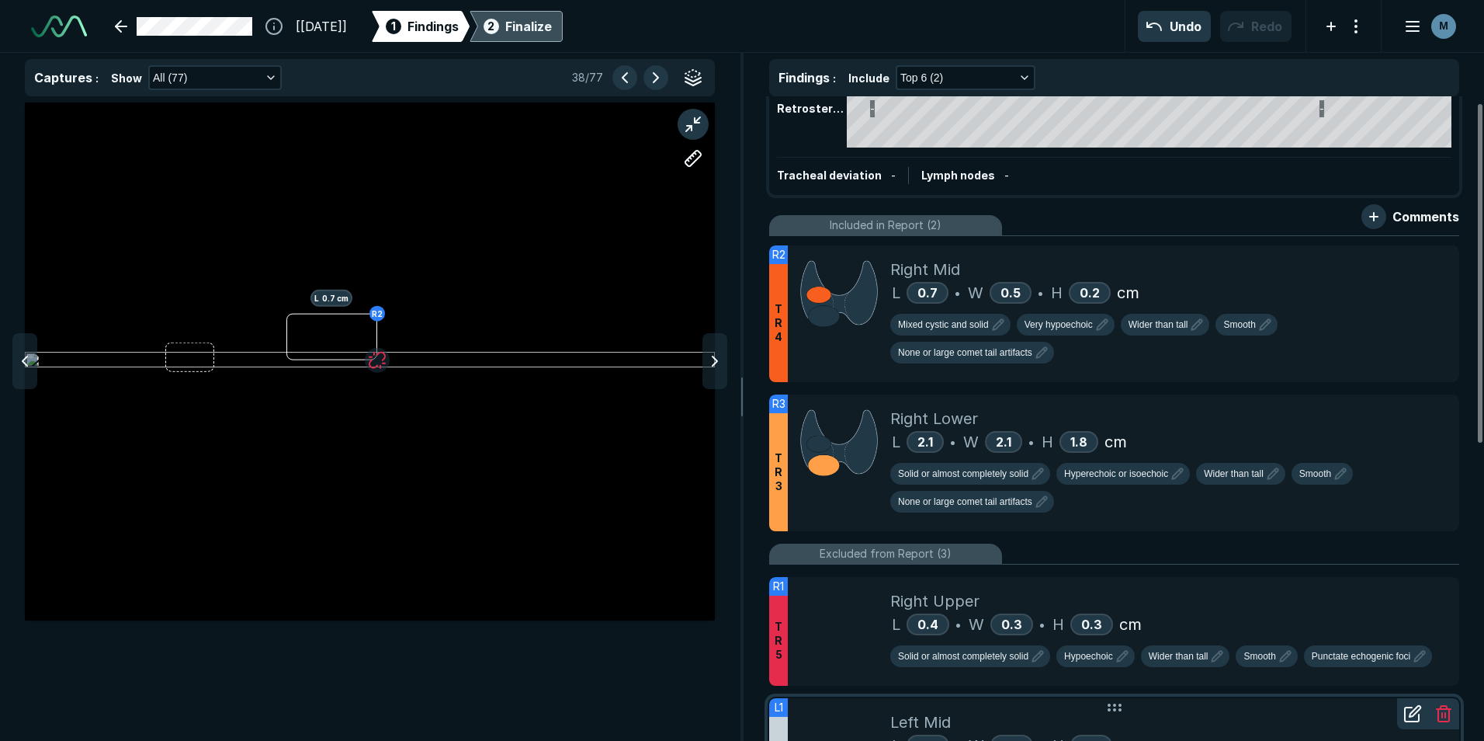
scroll to position [0, 0]
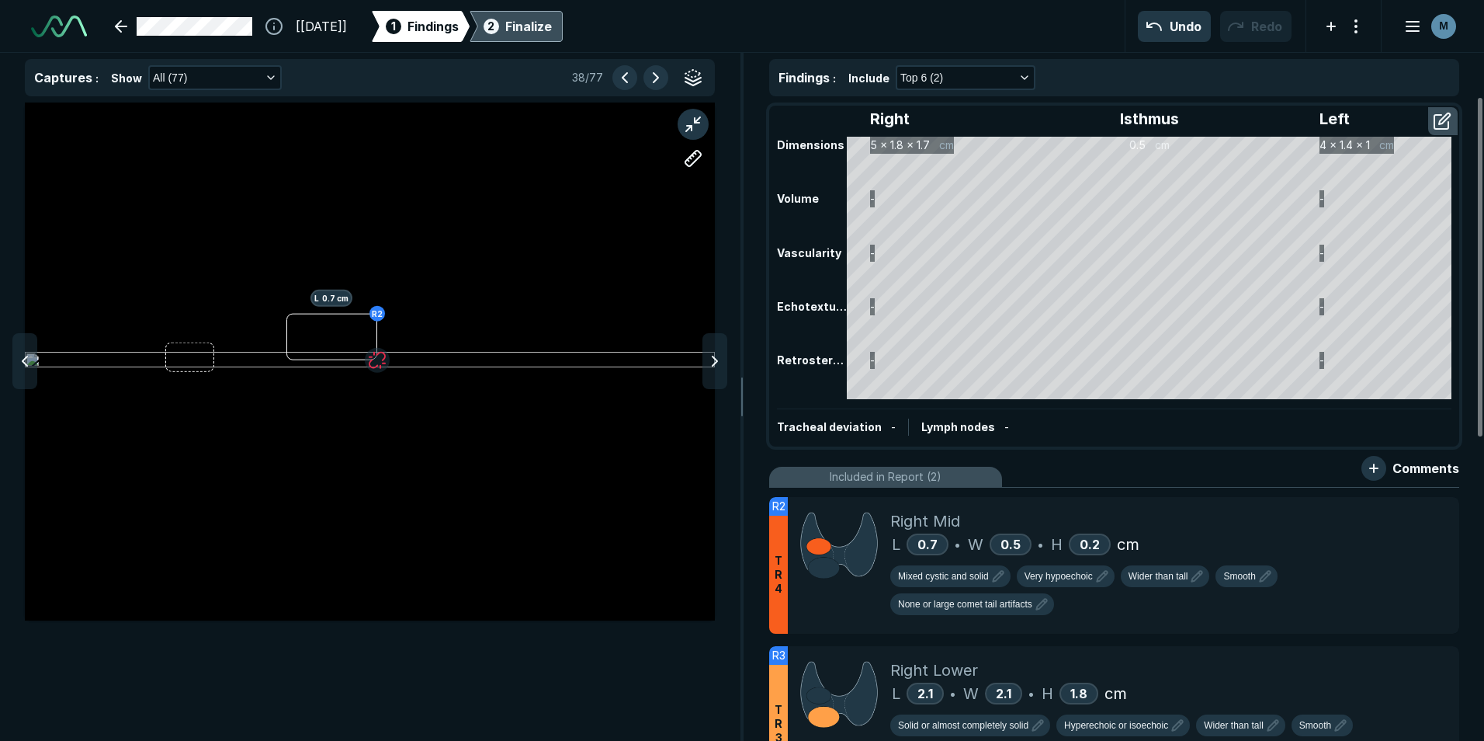
click at [541, 33] on div "2 Finalize" at bounding box center [516, 26] width 71 height 31
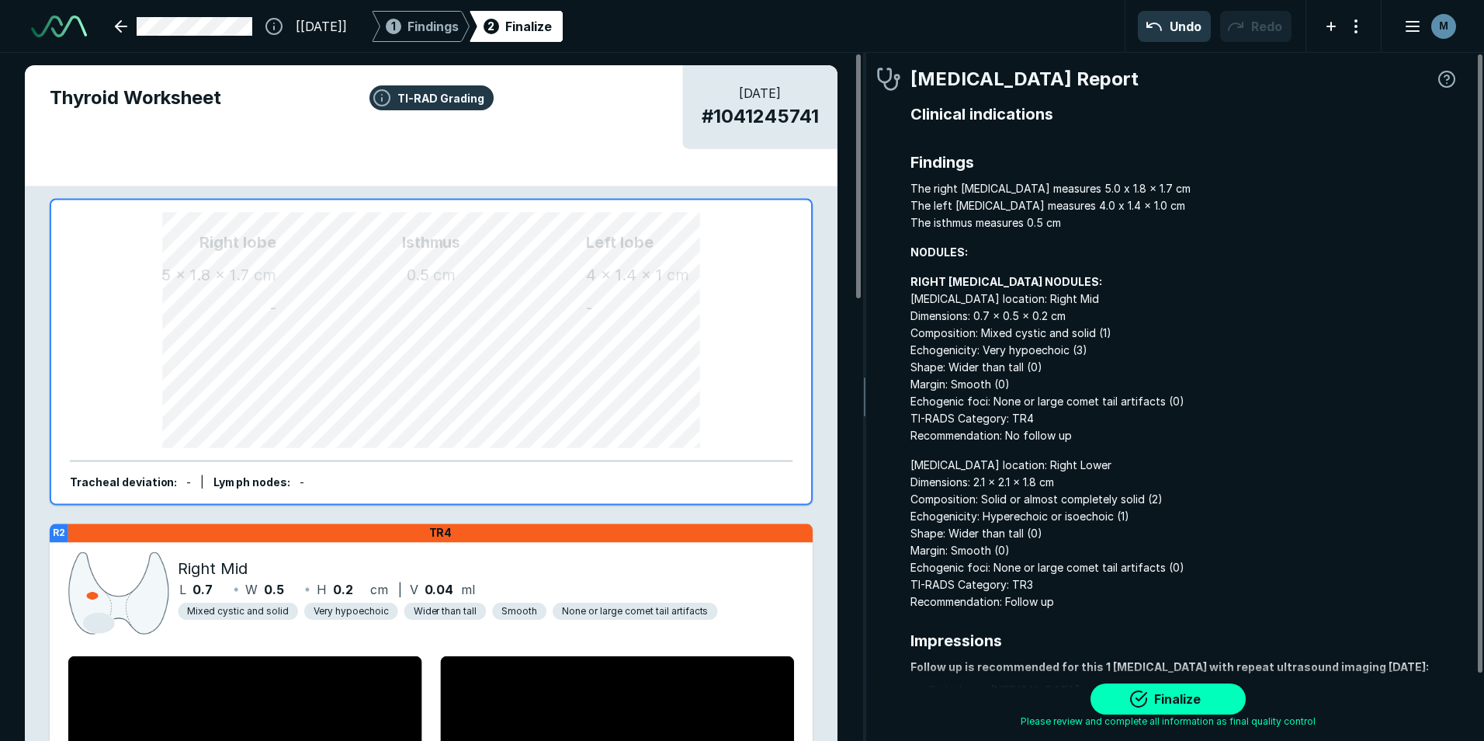
scroll to position [5001, 4594]
click at [1168, 691] on button "Finalize" at bounding box center [1168, 698] width 155 height 31
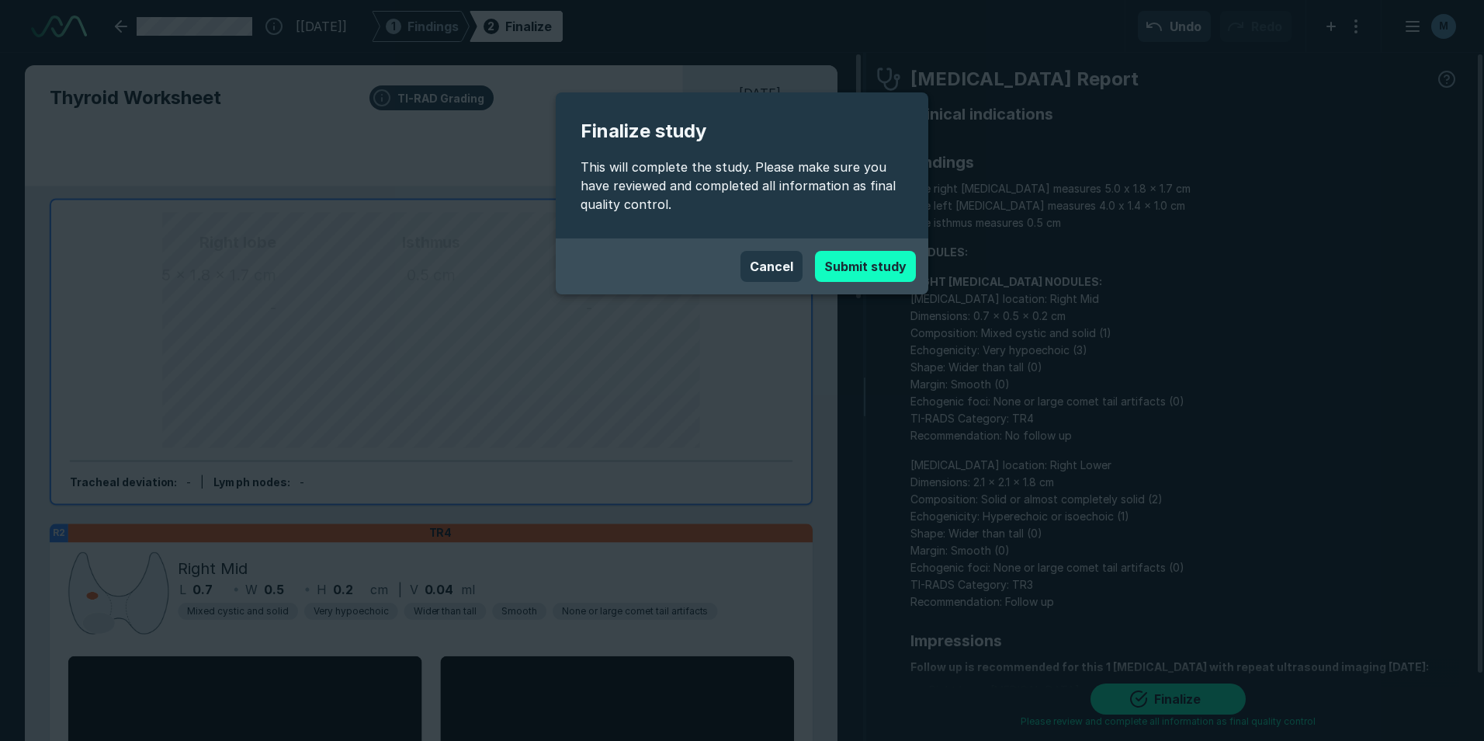
click at [877, 264] on button "Submit study" at bounding box center [865, 266] width 101 height 31
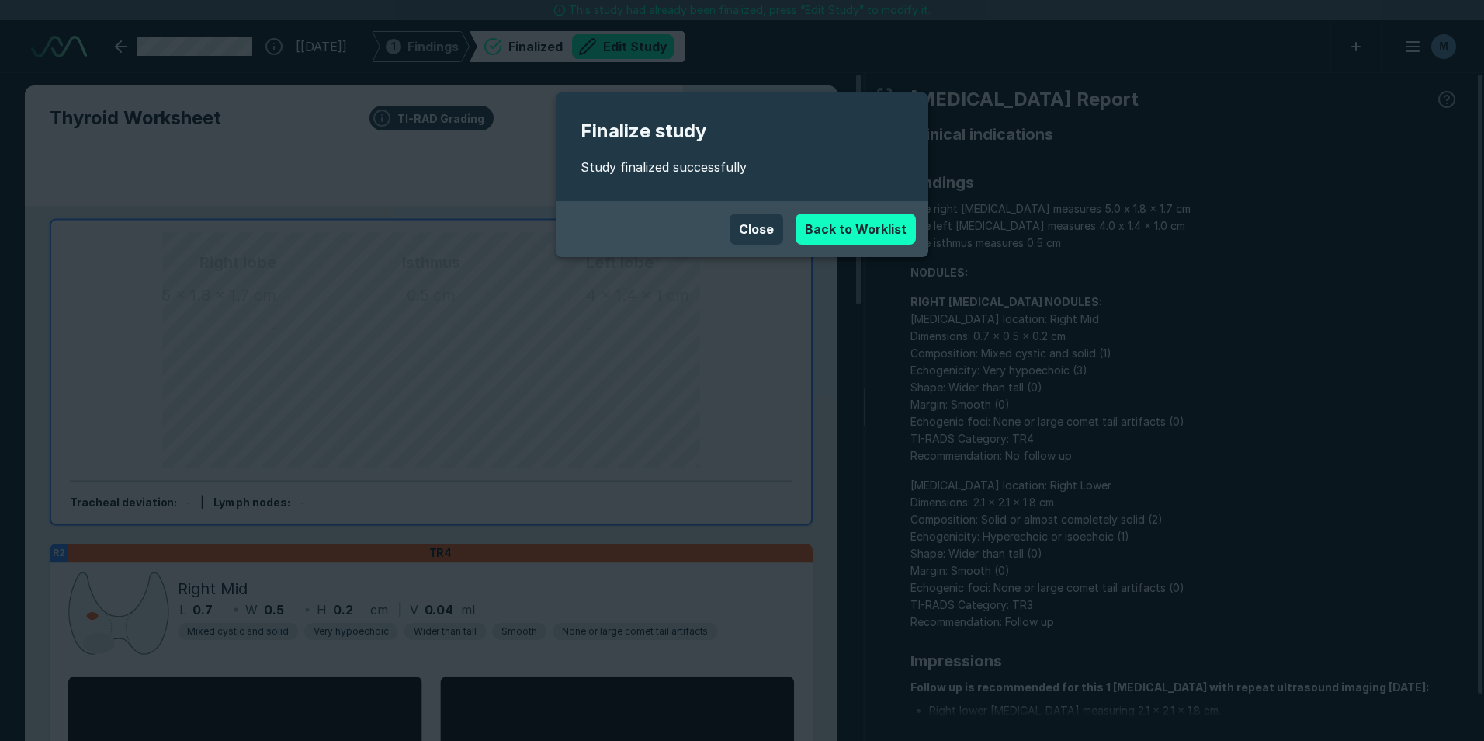
click at [831, 230] on link "Back to Worklist" at bounding box center [856, 228] width 120 height 31
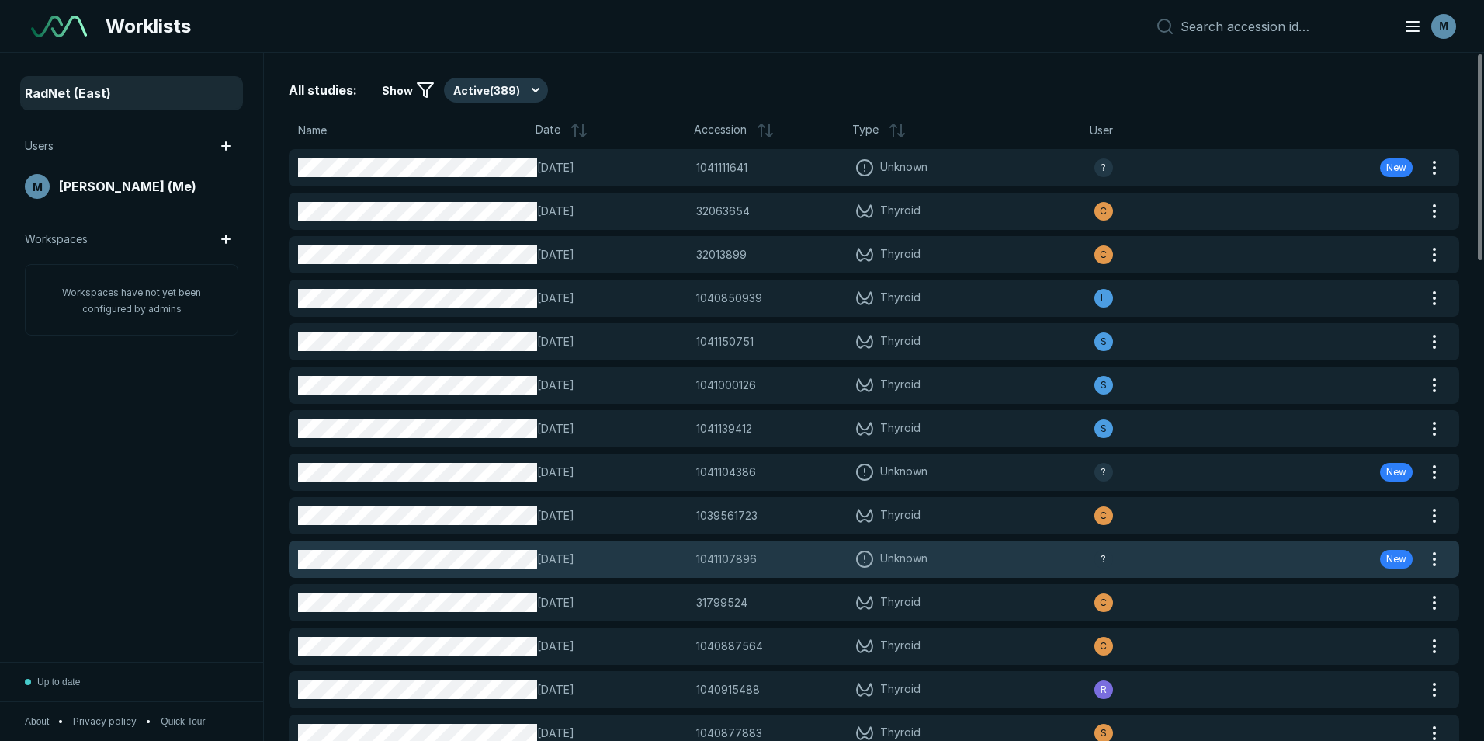
click at [627, 564] on span "[DATE]" at bounding box center [612, 558] width 150 height 17
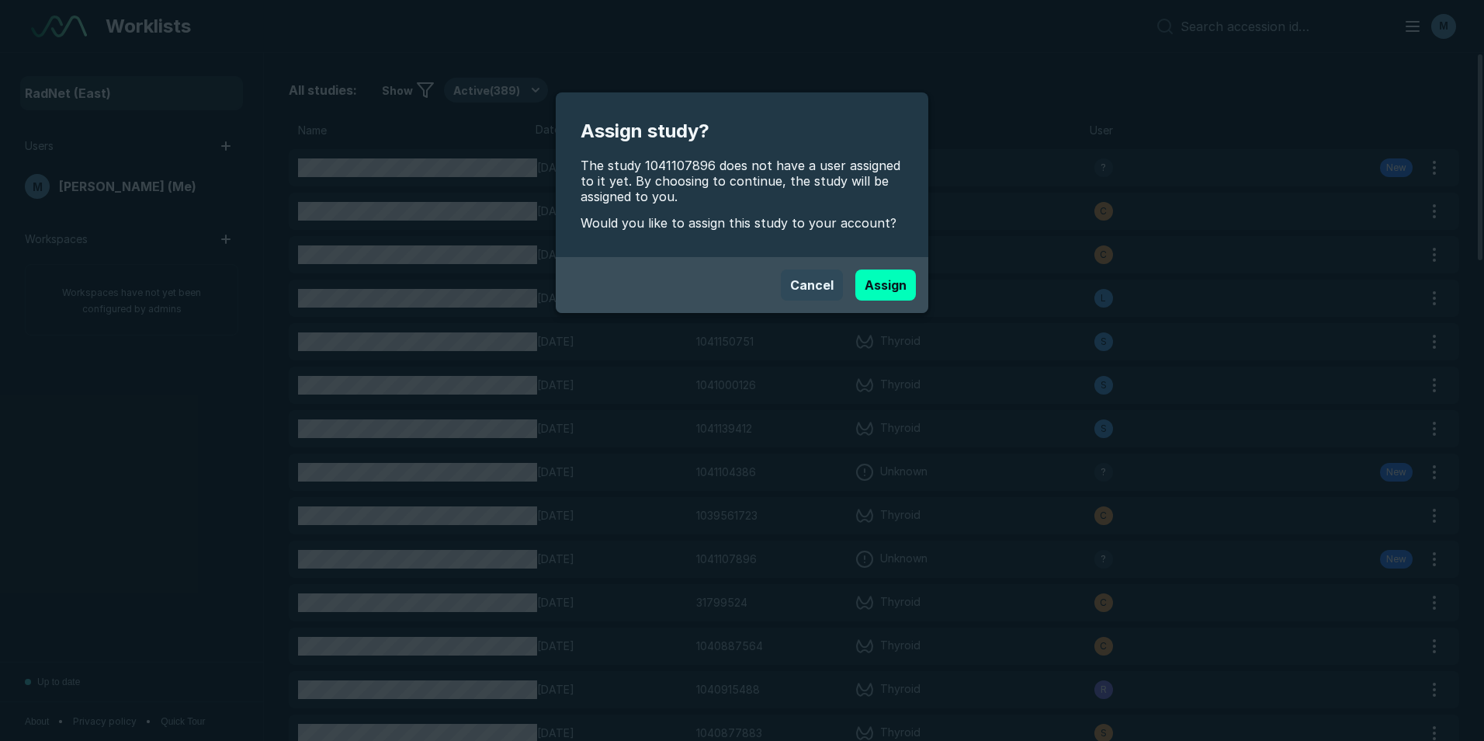
click at [804, 290] on button "Cancel" at bounding box center [812, 284] width 62 height 31
